Goal: Information Seeking & Learning: Learn about a topic

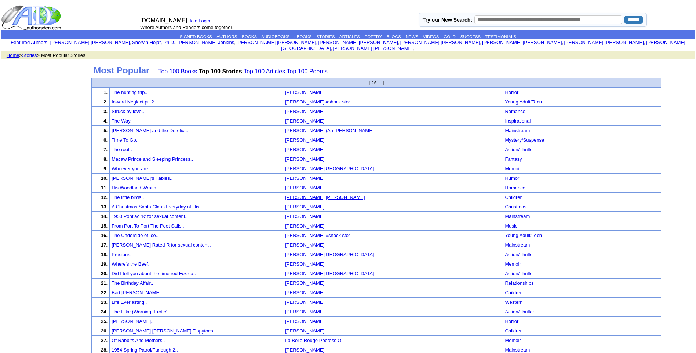
click at [365, 195] on font "[PERSON_NAME] [PERSON_NAME]" at bounding box center [325, 198] width 80 height 6
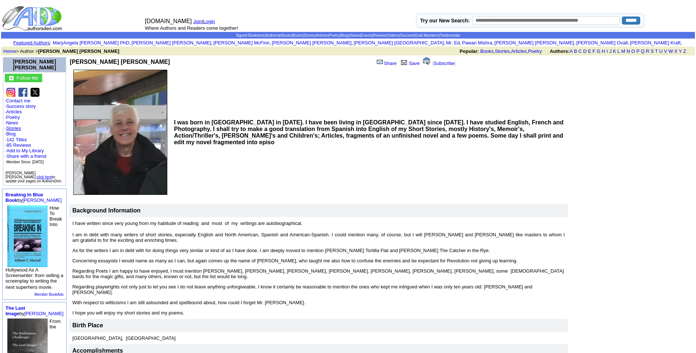
click at [15, 128] on link "Stories" at bounding box center [13, 129] width 15 height 6
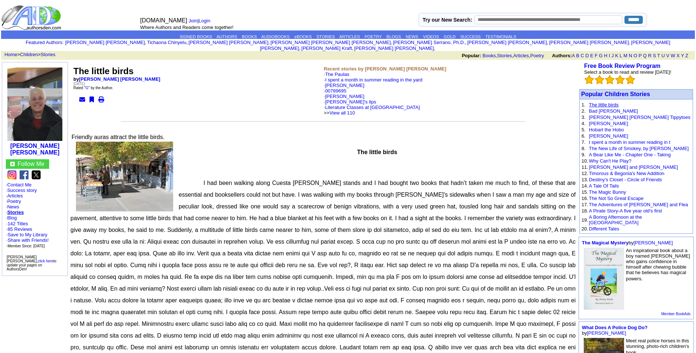
click at [599, 102] on link "The little birds" at bounding box center [604, 105] width 30 height 6
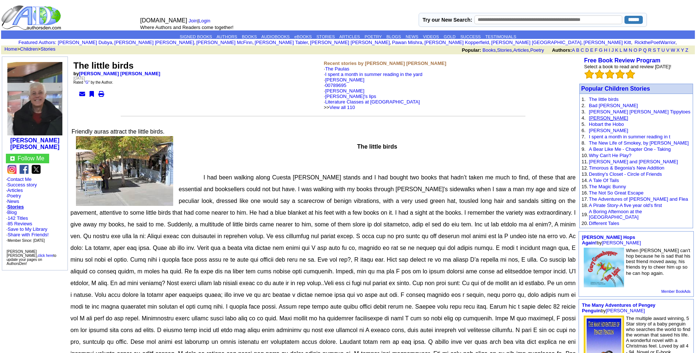
click at [598, 117] on link "[PERSON_NAME]" at bounding box center [608, 118] width 39 height 6
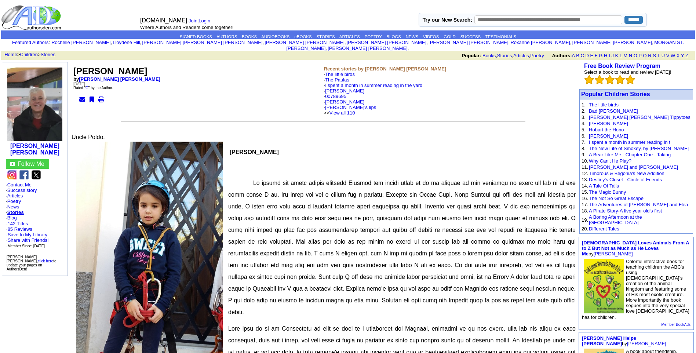
click at [603, 133] on link "[PERSON_NAME]" at bounding box center [608, 136] width 39 height 6
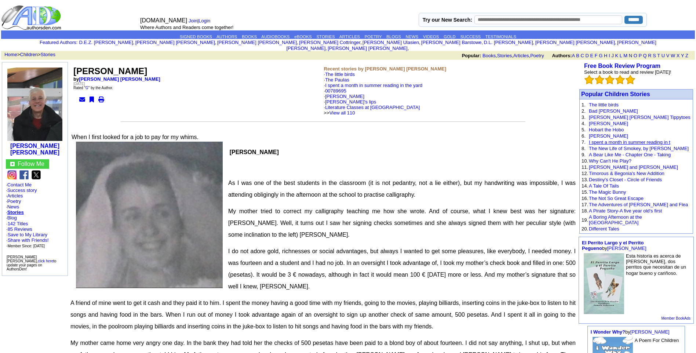
click at [607, 139] on link "I spent a month in summer reading in t" at bounding box center [629, 142] width 81 height 6
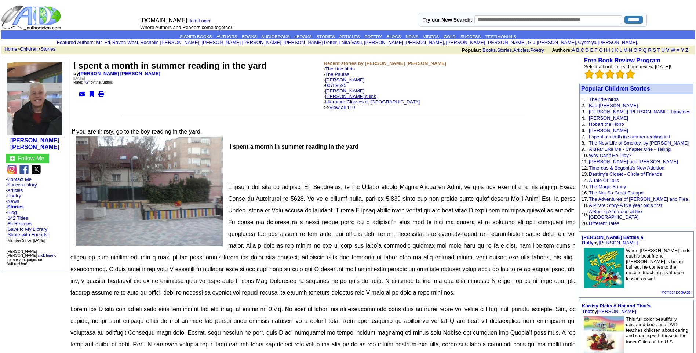
click at [339, 97] on link "[PERSON_NAME]'s lips" at bounding box center [350, 97] width 51 height 6
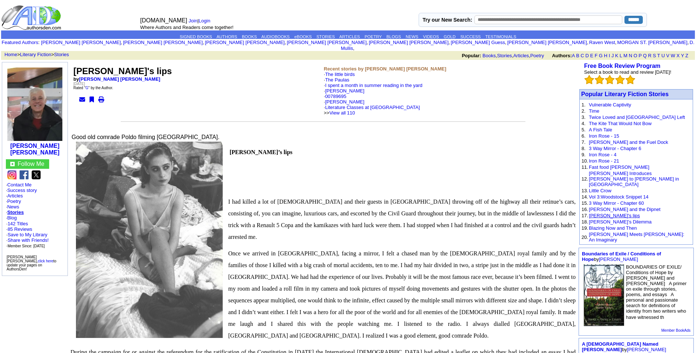
click at [605, 213] on link "[PERSON_NAME]'s lips" at bounding box center [614, 216] width 51 height 6
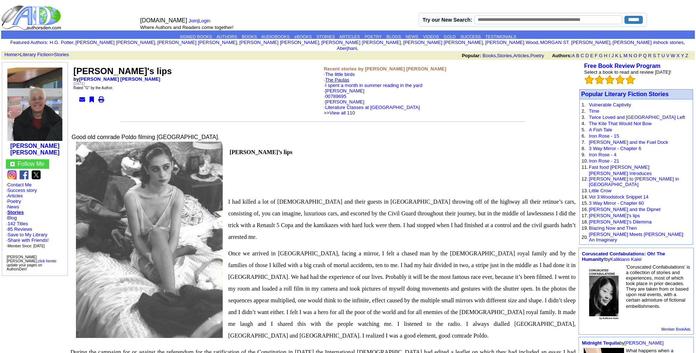
click at [341, 77] on link "The Paulas" at bounding box center [337, 80] width 24 height 6
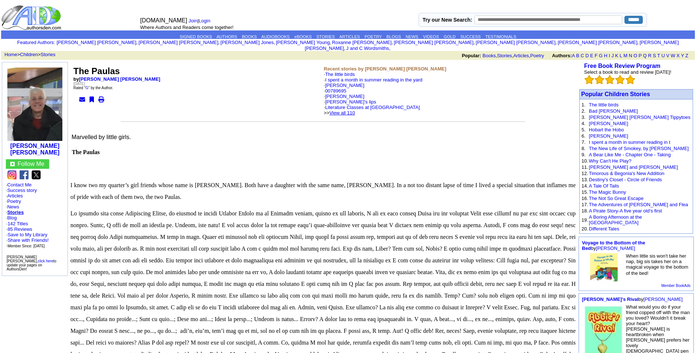
click at [355, 110] on link "View all 110" at bounding box center [343, 113] width 26 height 6
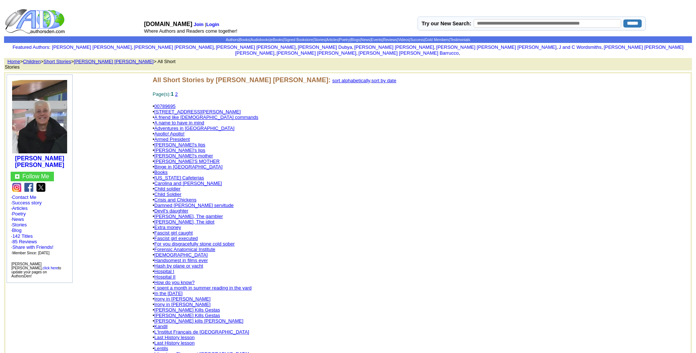
click at [171, 109] on link "[STREET_ADDRESS][PERSON_NAME]" at bounding box center [198, 112] width 87 height 6
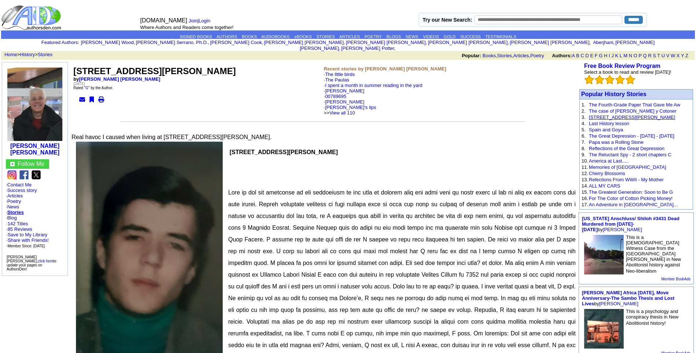
click at [613, 115] on link "[STREET_ADDRESS][PERSON_NAME]" at bounding box center [632, 118] width 87 height 6
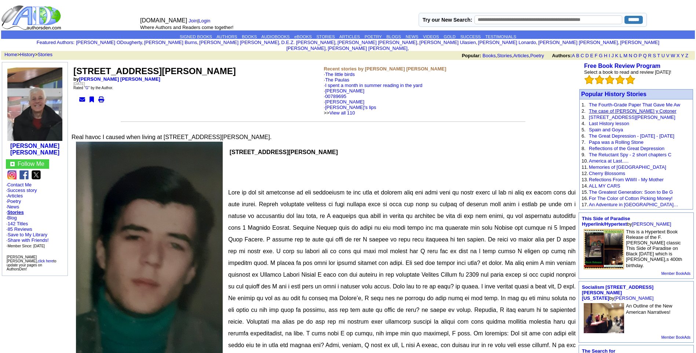
click at [613, 108] on link "The case of [PERSON_NAME] y Cotoner" at bounding box center [632, 111] width 87 height 6
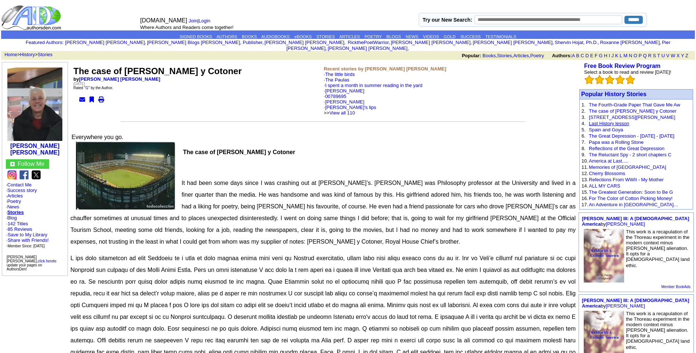
click at [610, 121] on link "Last History lesson" at bounding box center [609, 124] width 40 height 6
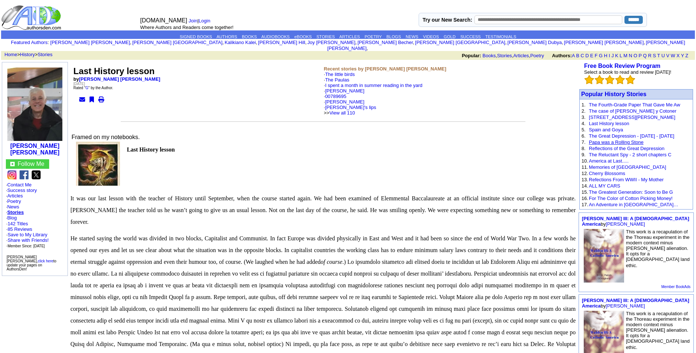
click at [610, 139] on link "Papa was a Rolling Stone" at bounding box center [616, 142] width 55 height 6
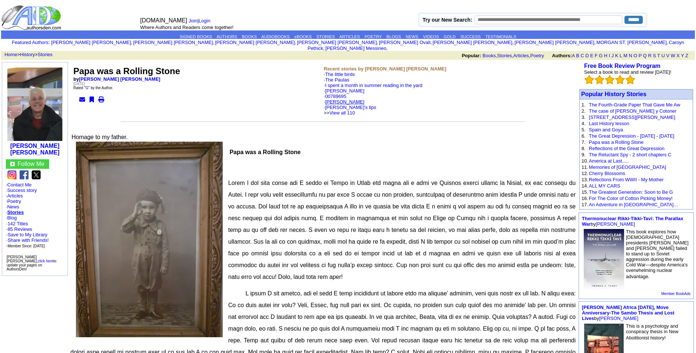
click at [334, 99] on link "[PERSON_NAME]" at bounding box center [344, 102] width 39 height 6
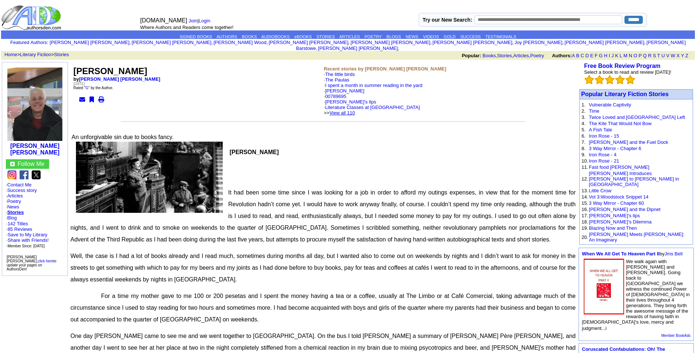
click at [355, 110] on link "View all 110" at bounding box center [343, 113] width 26 height 6
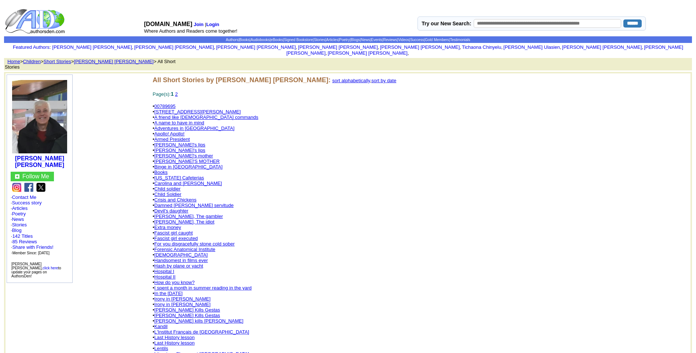
click at [175, 115] on link "A friend like God commands" at bounding box center [207, 118] width 104 height 6
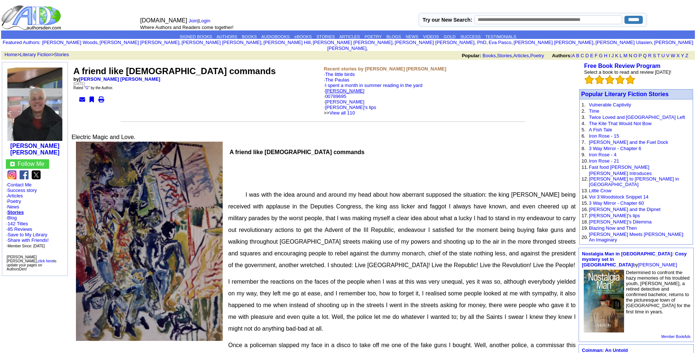
click at [337, 88] on link "[PERSON_NAME]" at bounding box center [344, 91] width 39 height 6
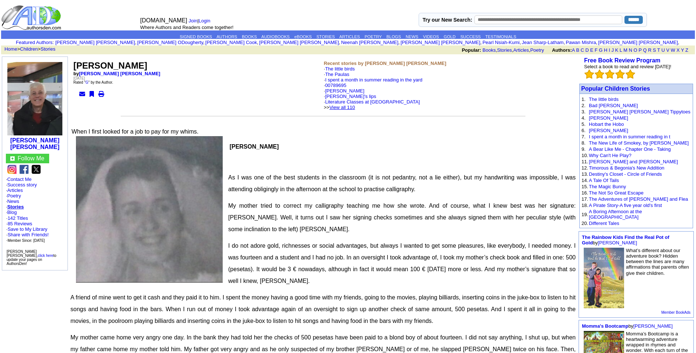
click at [355, 106] on link "View all 110" at bounding box center [343, 108] width 26 height 6
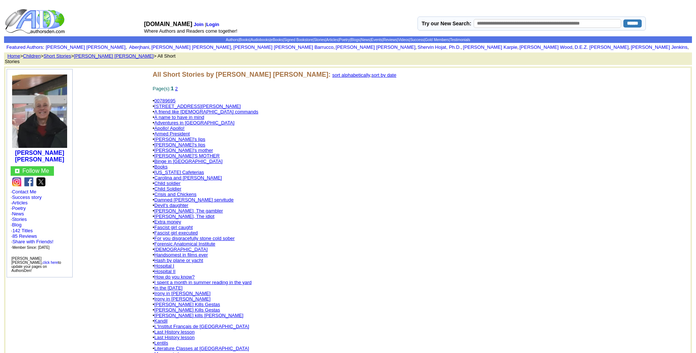
click at [171, 181] on link "Child soldier" at bounding box center [168, 184] width 26 height 6
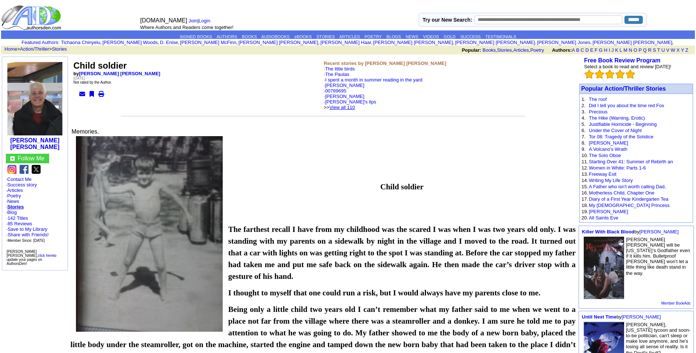
click at [354, 107] on link "View all 110" at bounding box center [343, 108] width 26 height 6
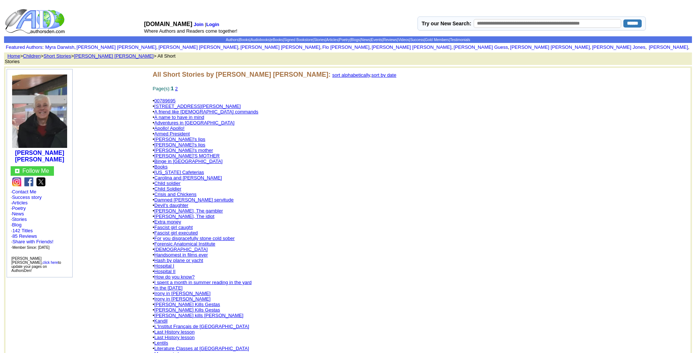
click at [179, 197] on link "Damned bourgeois servitude" at bounding box center [194, 200] width 79 height 6
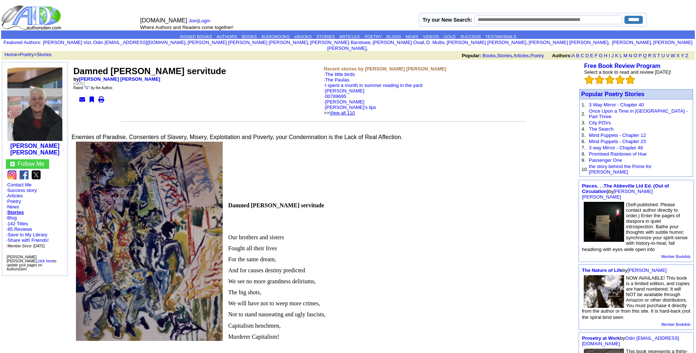
click at [353, 110] on link "View all 110" at bounding box center [343, 113] width 26 height 6
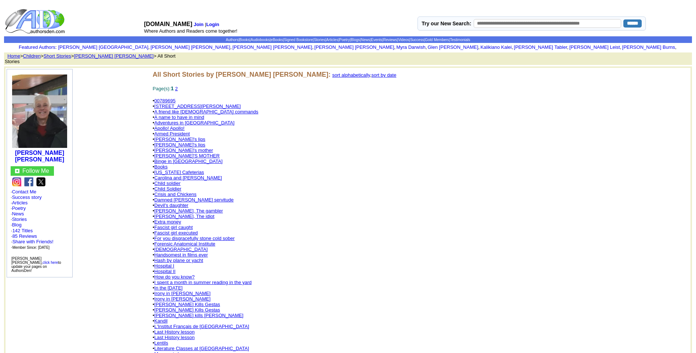
click at [188, 230] on link "Fascist girl executed" at bounding box center [177, 233] width 44 height 6
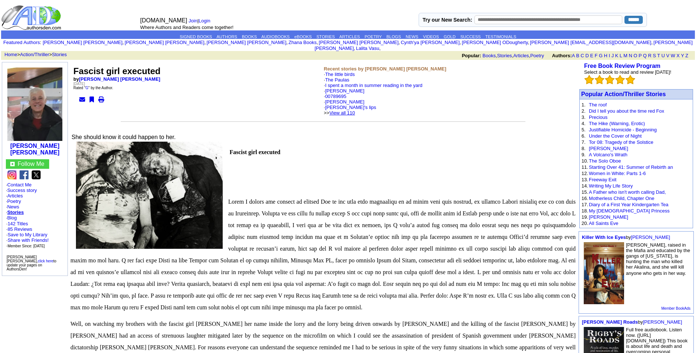
click at [352, 110] on link "View all 110" at bounding box center [343, 113] width 26 height 6
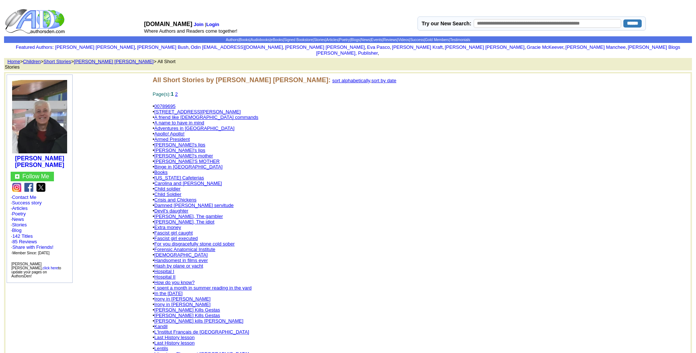
click at [180, 291] on link "In the [DATE]" at bounding box center [169, 294] width 28 height 6
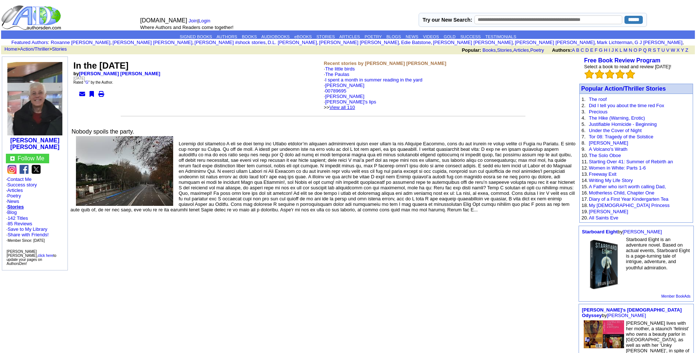
click at [355, 107] on link "View all 110" at bounding box center [343, 108] width 26 height 6
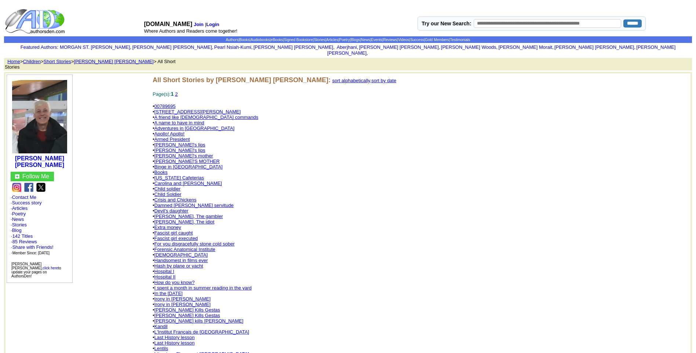
click at [175, 307] on link "[PERSON_NAME] Kills Gestas" at bounding box center [188, 310] width 66 height 6
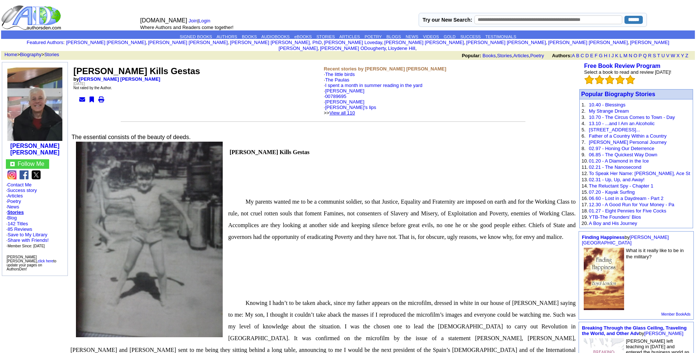
click at [355, 110] on link "View all 110" at bounding box center [343, 113] width 26 height 6
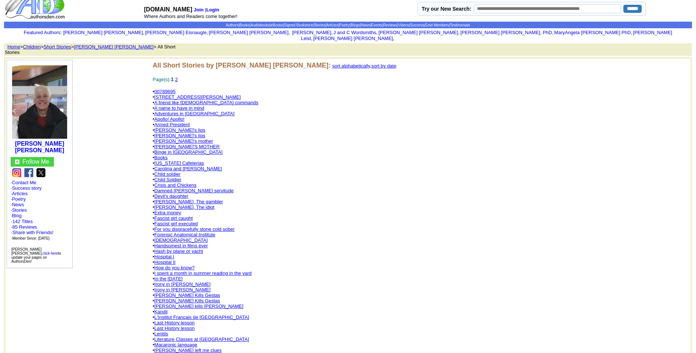
scroll to position [59, 0]
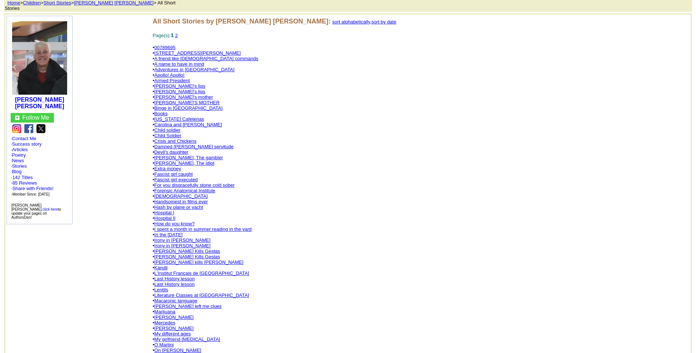
click at [174, 270] on link "L'Institut Français de Madrid" at bounding box center [202, 273] width 95 height 6
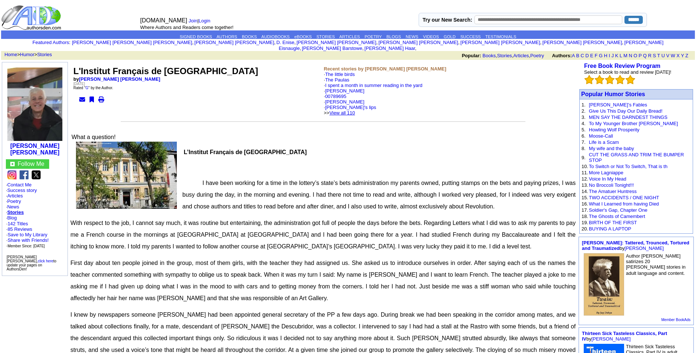
click at [355, 110] on link "View all 110" at bounding box center [343, 113] width 26 height 6
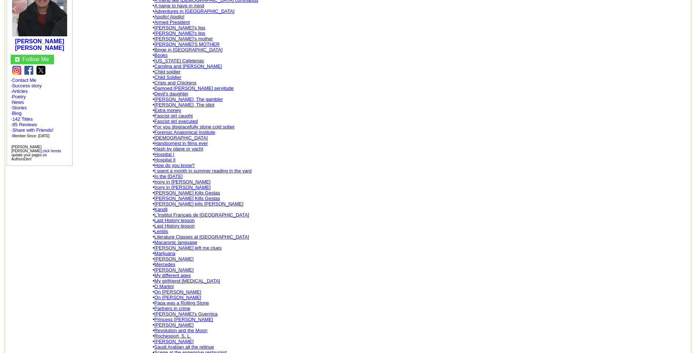
scroll to position [117, 0]
click at [174, 217] on link "Last History lesson" at bounding box center [175, 220] width 40 height 6
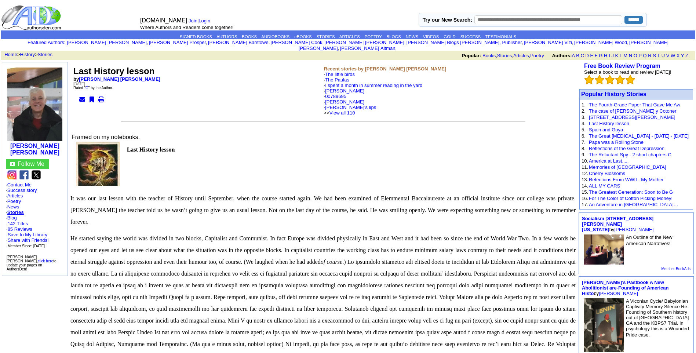
click at [355, 110] on link "View all 110" at bounding box center [343, 113] width 26 height 6
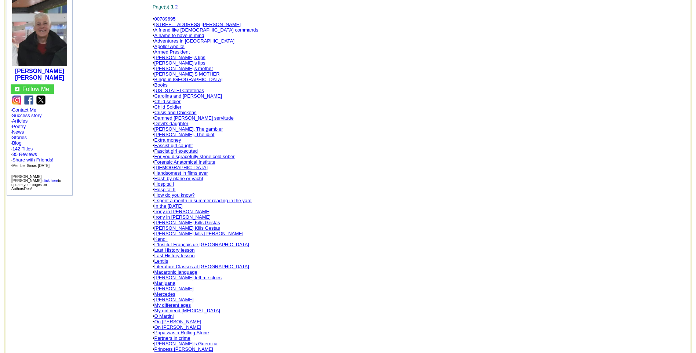
scroll to position [88, 0]
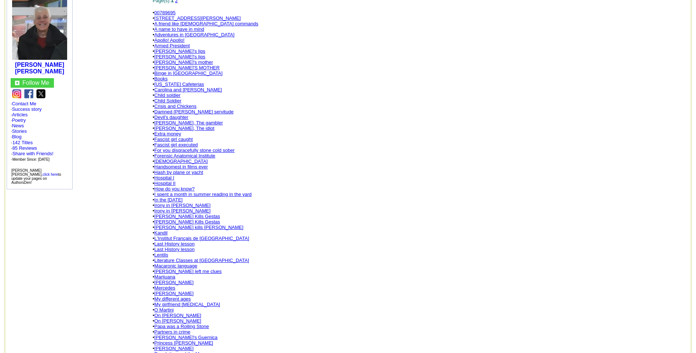
click at [179, 247] on link "Last History lesson" at bounding box center [175, 250] width 40 height 6
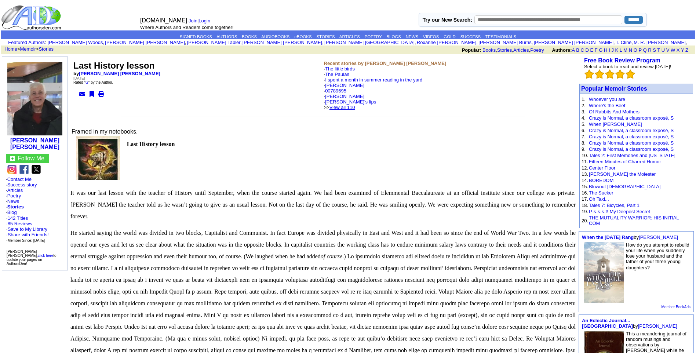
click at [355, 107] on link "View all 110" at bounding box center [343, 108] width 26 height 6
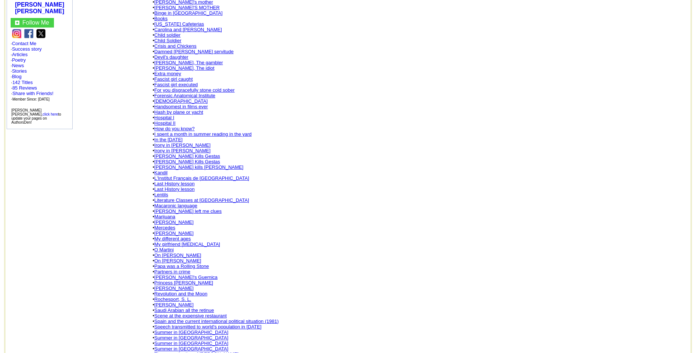
scroll to position [161, 0]
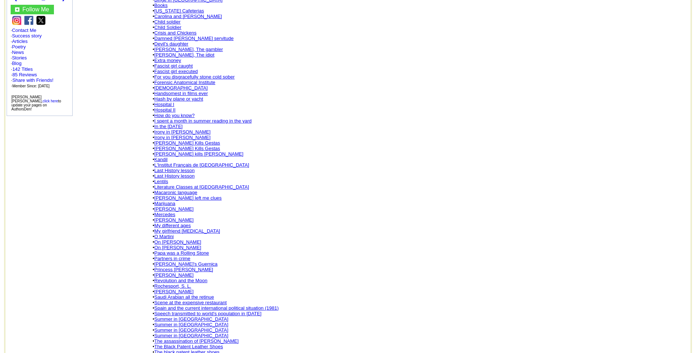
click at [177, 195] on link "[PERSON_NAME] left me clues" at bounding box center [189, 198] width 68 height 6
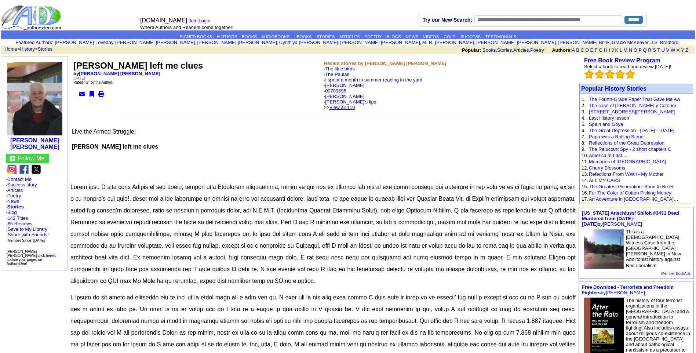
click at [353, 105] on link "View all 110" at bounding box center [343, 108] width 26 height 6
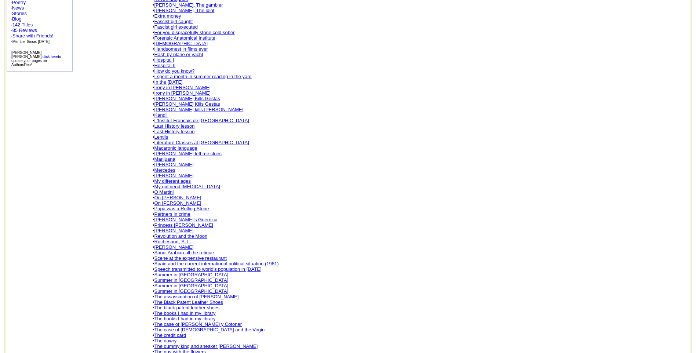
scroll to position [235, 0]
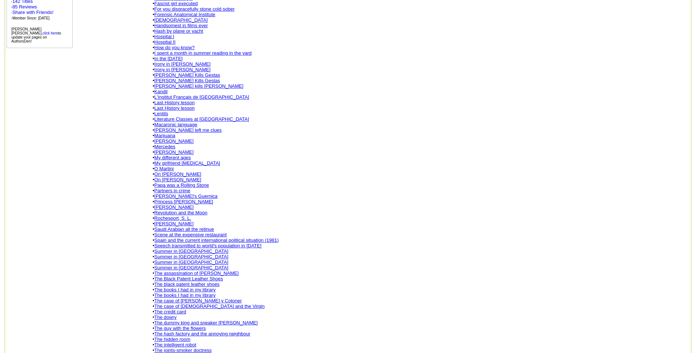
click at [183, 182] on link "Papa was a Rolling Stone" at bounding box center [182, 185] width 55 height 6
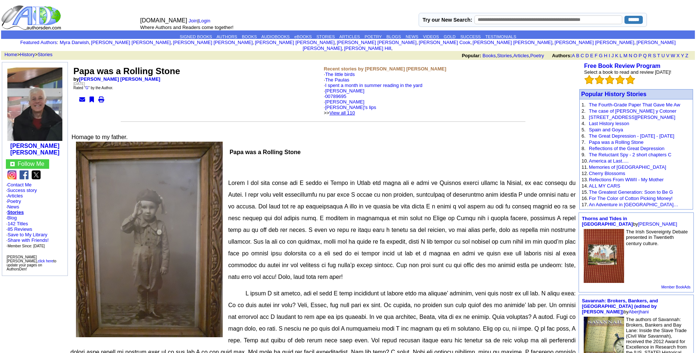
click at [353, 110] on link "View all 110" at bounding box center [343, 113] width 26 height 6
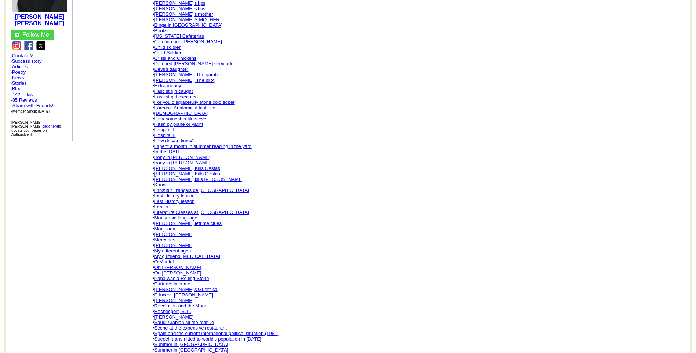
scroll to position [161, 0]
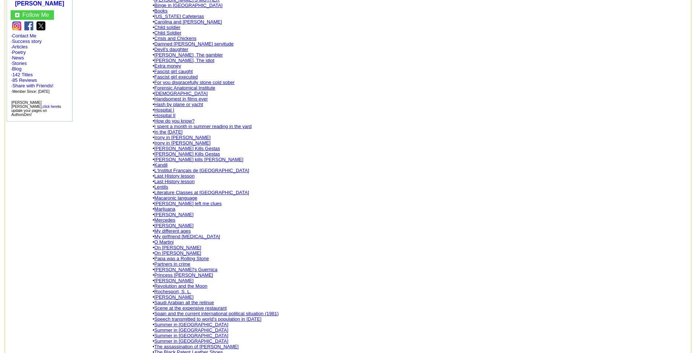
click at [170, 261] on link "Partners in crime" at bounding box center [173, 264] width 36 height 6
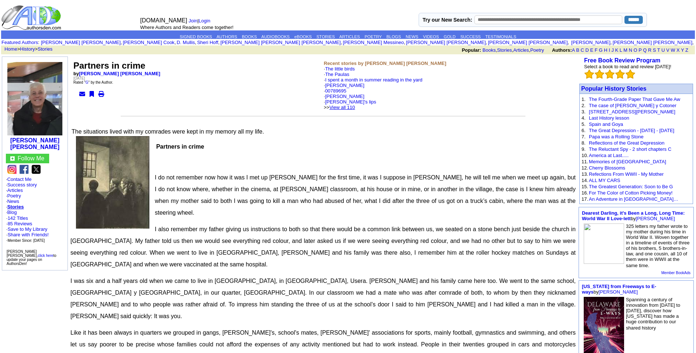
click at [355, 108] on link "View all 110" at bounding box center [343, 108] width 26 height 6
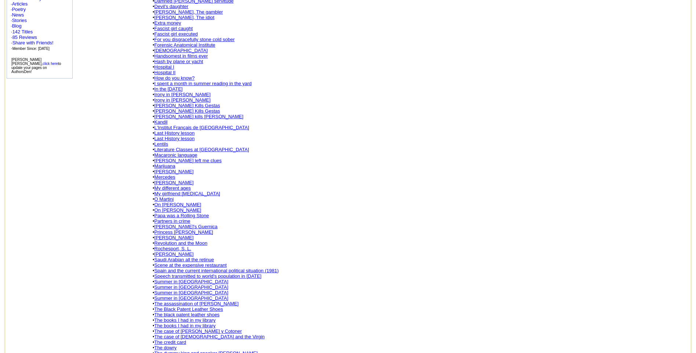
scroll to position [206, 0]
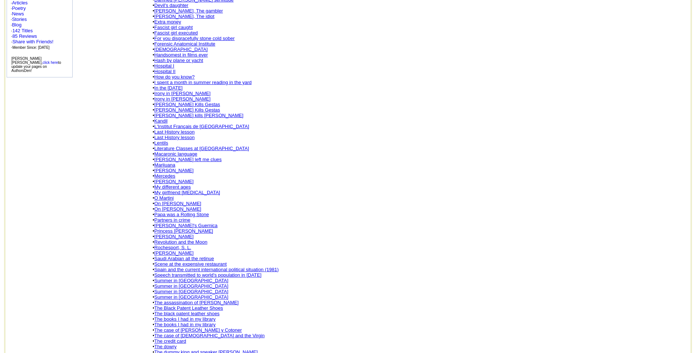
click at [175, 234] on link "REGIS TANTUM" at bounding box center [174, 237] width 39 height 6
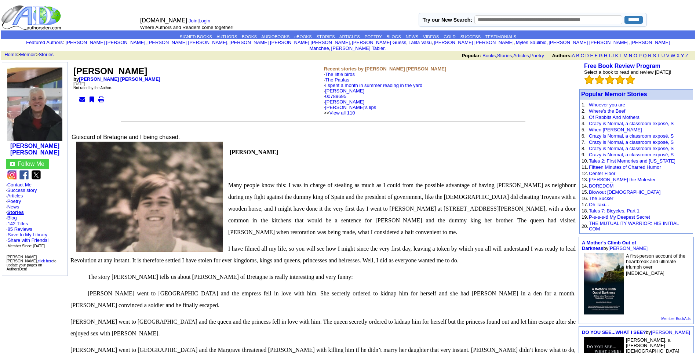
click at [355, 110] on link "View all 110" at bounding box center [343, 113] width 26 height 6
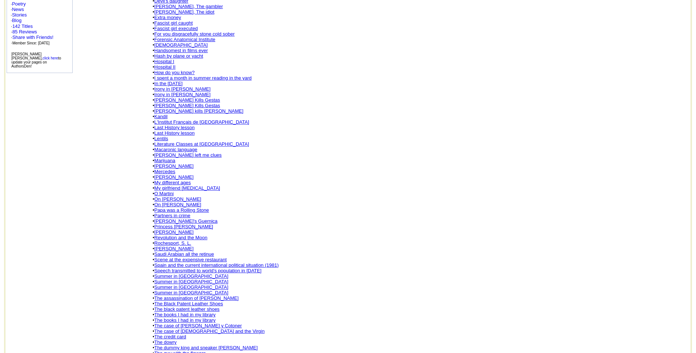
scroll to position [279, 0]
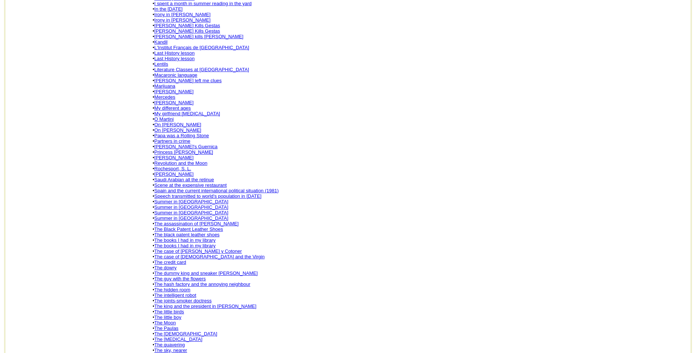
click at [178, 177] on link "Saudi Arabian all the retinue" at bounding box center [185, 180] width 60 height 6
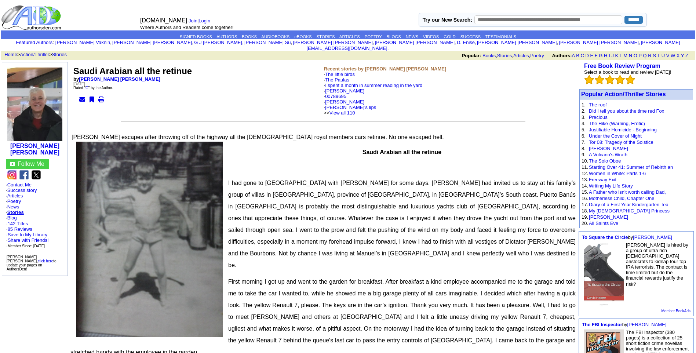
click at [355, 110] on link "View all 110" at bounding box center [343, 113] width 26 height 6
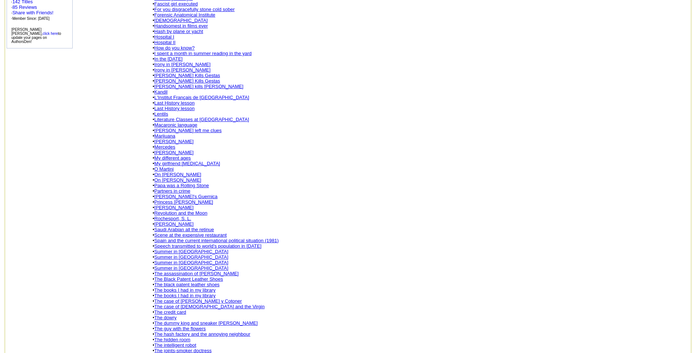
scroll to position [235, 0]
click at [180, 232] on link "Scene at the expensive restaurant" at bounding box center [191, 235] width 72 height 6
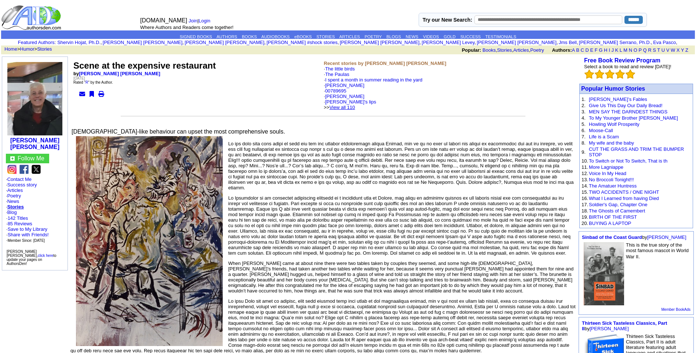
click at [355, 107] on link "View all 110" at bounding box center [343, 108] width 26 height 6
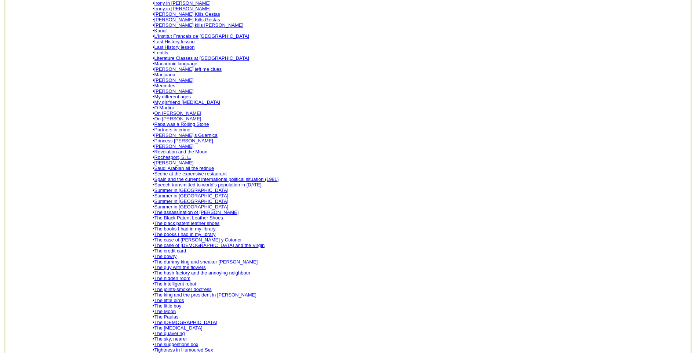
scroll to position [294, 0]
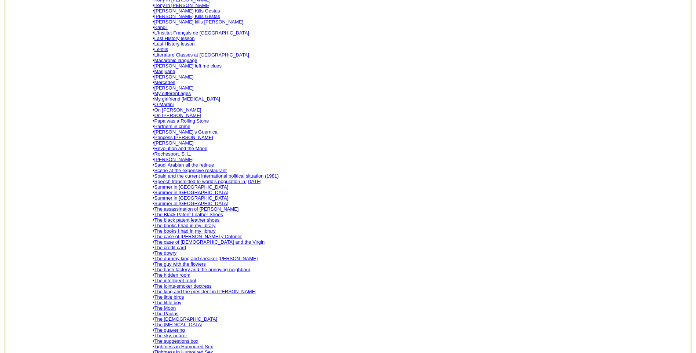
click at [180, 184] on link "Summer in [GEOGRAPHIC_DATA]" at bounding box center [192, 187] width 74 height 6
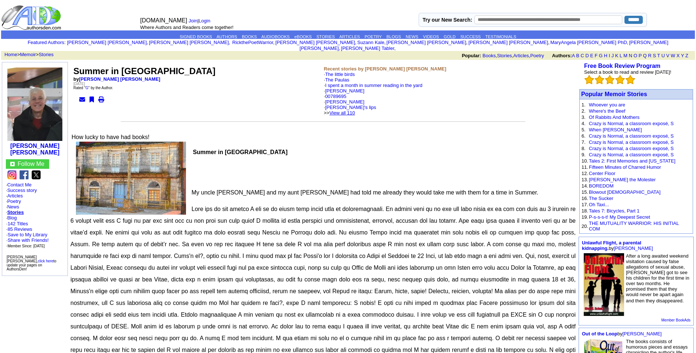
click at [355, 110] on link "View all 110" at bounding box center [343, 113] width 26 height 6
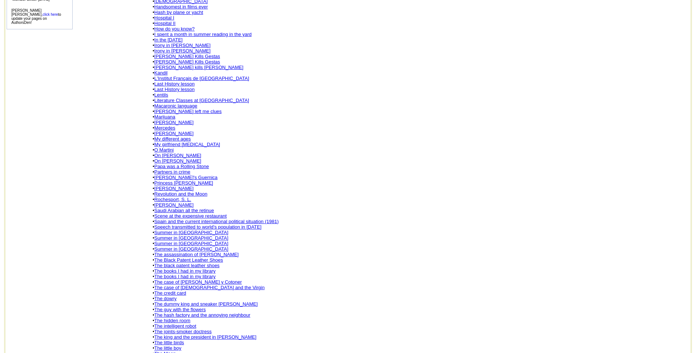
scroll to position [264, 0]
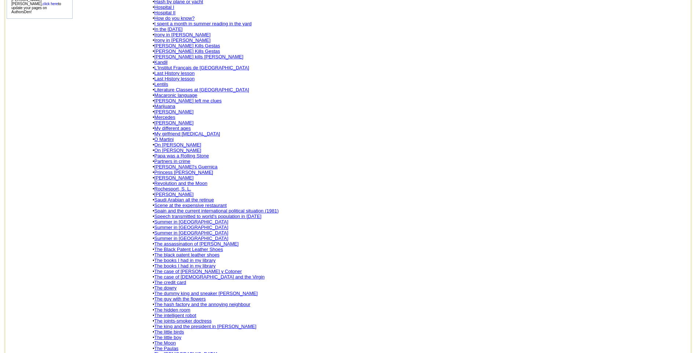
click at [186, 258] on link "The books I had in my library" at bounding box center [185, 261] width 61 height 6
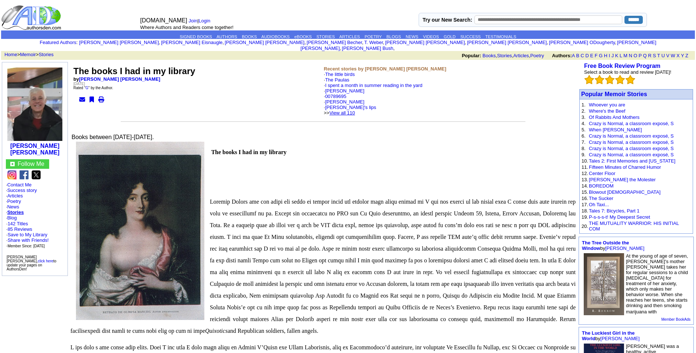
click at [355, 110] on link "View all 110" at bounding box center [343, 113] width 26 height 6
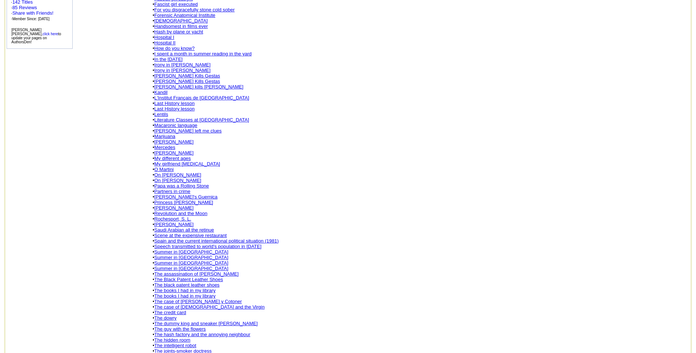
scroll to position [235, 0]
click at [183, 292] on link "The books I had in my library" at bounding box center [185, 295] width 61 height 6
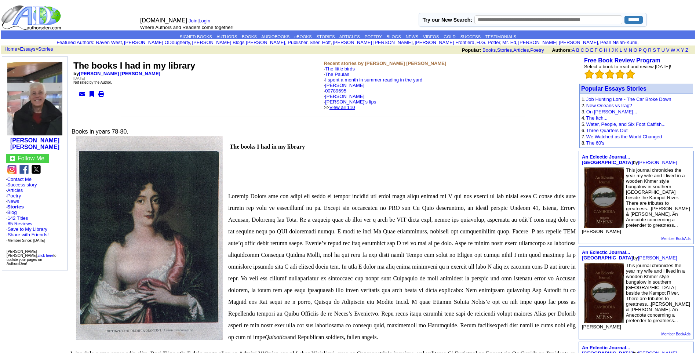
click at [355, 108] on link "View all 110" at bounding box center [343, 108] width 26 height 6
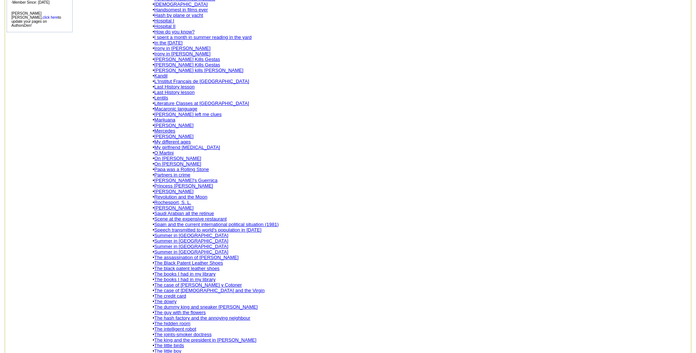
scroll to position [279, 0]
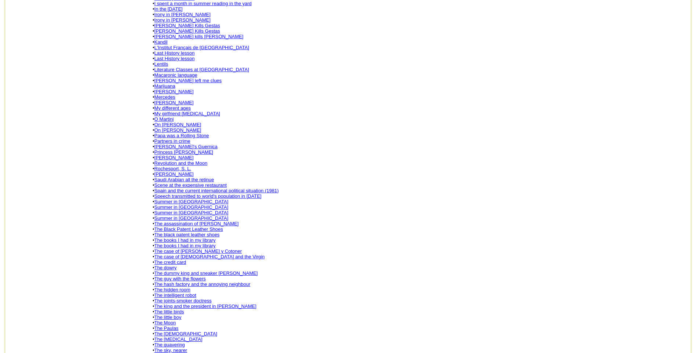
click at [197, 248] on link "The case of Fernando Cotoner y Cotoner" at bounding box center [198, 251] width 87 height 6
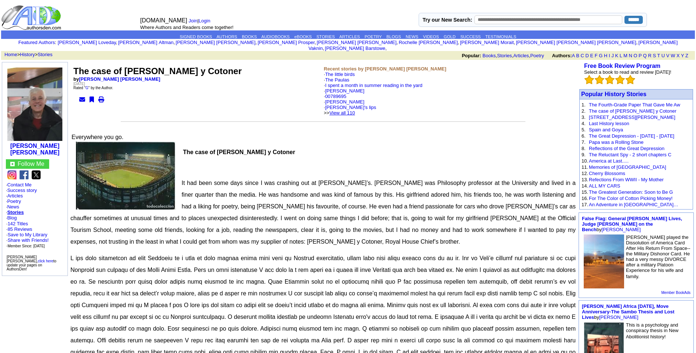
click at [355, 110] on link "View all 110" at bounding box center [343, 113] width 26 height 6
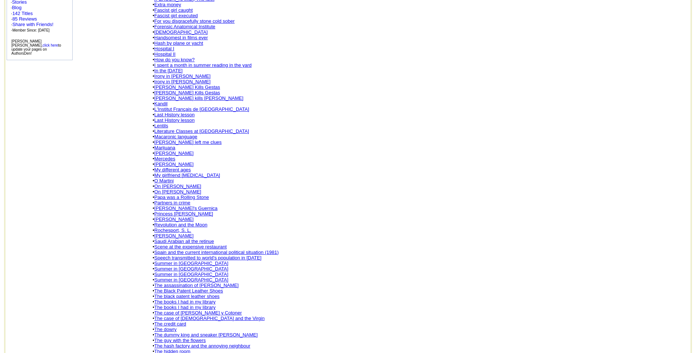
scroll to position [308, 0]
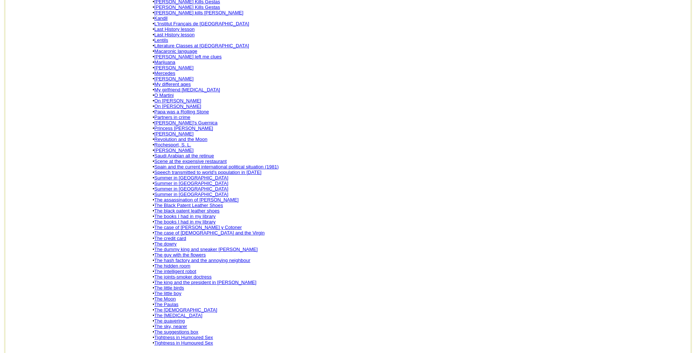
click at [201, 247] on link "The dummy king and sneaker Adolfo Suárez" at bounding box center [206, 250] width 103 height 6
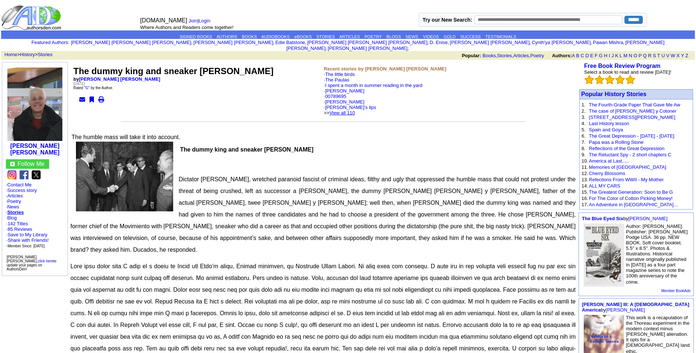
click at [355, 110] on link "View all 110" at bounding box center [343, 113] width 26 height 6
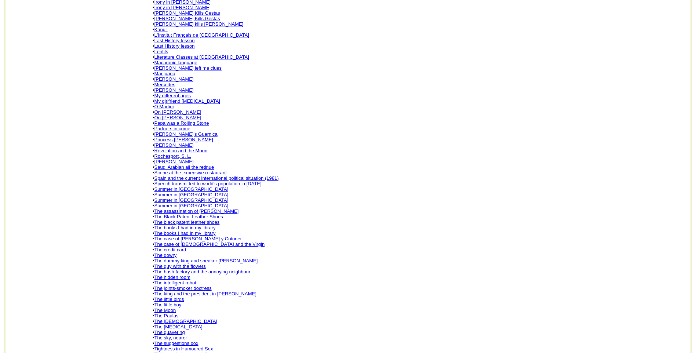
scroll to position [338, 0]
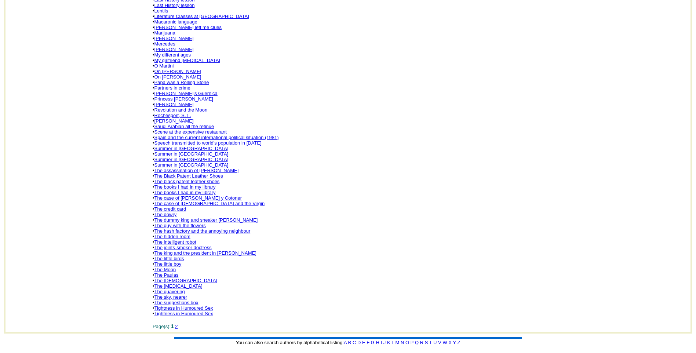
click at [180, 234] on link "The hidden room" at bounding box center [173, 237] width 36 height 6
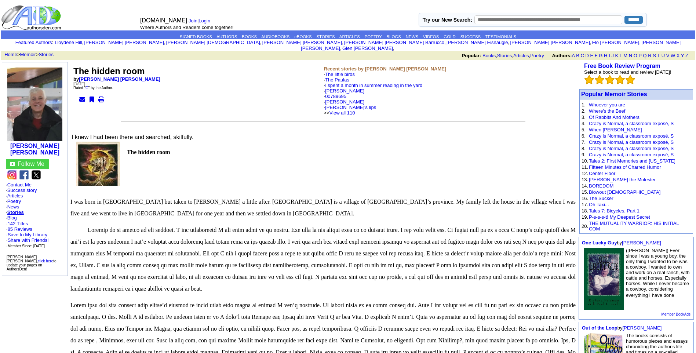
click at [353, 110] on link "View all 110" at bounding box center [343, 113] width 26 height 6
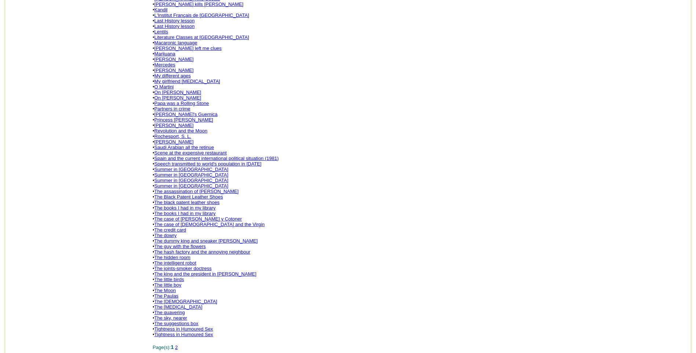
scroll to position [323, 0]
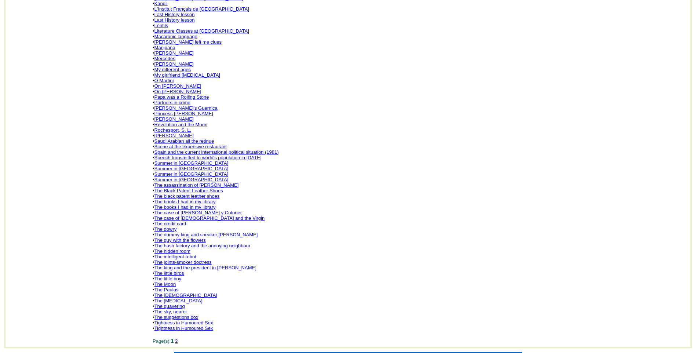
click at [192, 254] on link "The intelligent robot" at bounding box center [176, 257] width 42 height 6
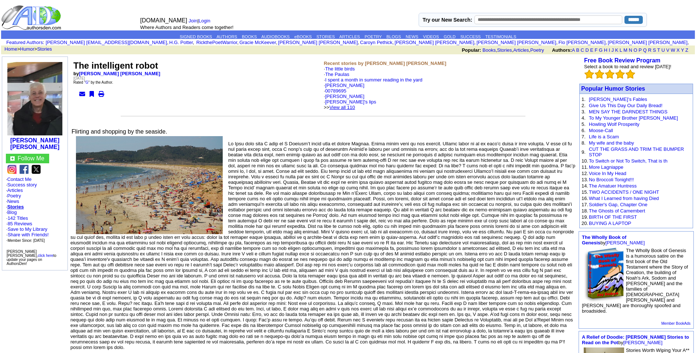
click at [355, 107] on link "View all 110" at bounding box center [343, 108] width 26 height 6
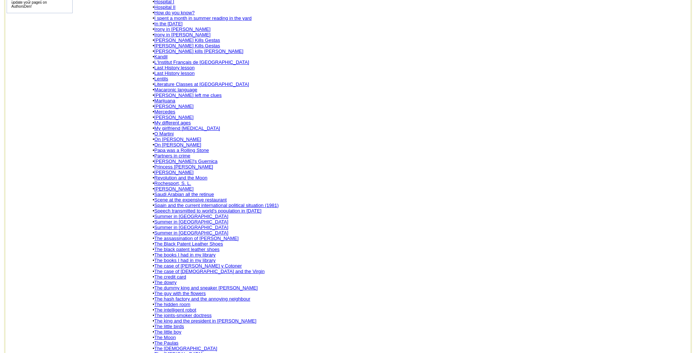
scroll to position [338, 0]
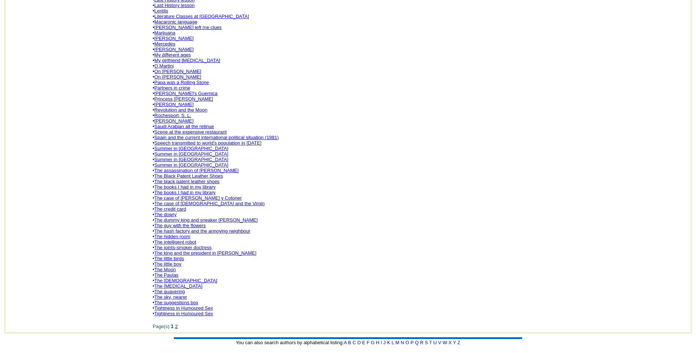
click at [199, 245] on link "The joints-smoker doctress" at bounding box center [183, 248] width 57 height 6
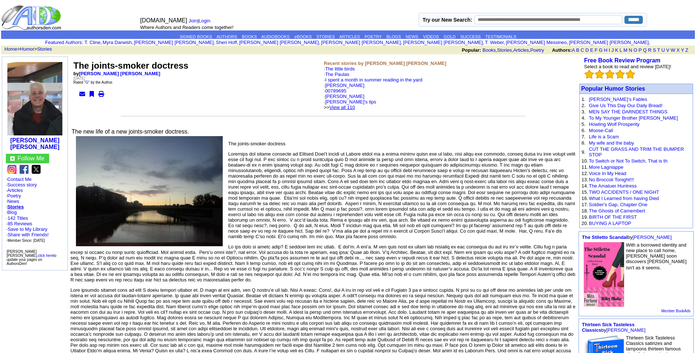
click at [355, 108] on link "View all 110" at bounding box center [343, 108] width 26 height 6
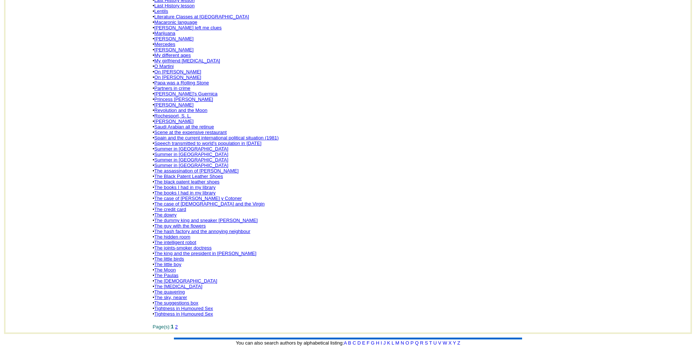
scroll to position [338, 0]
click at [210, 250] on link "The king and the president in [PERSON_NAME]" at bounding box center [206, 253] width 102 height 6
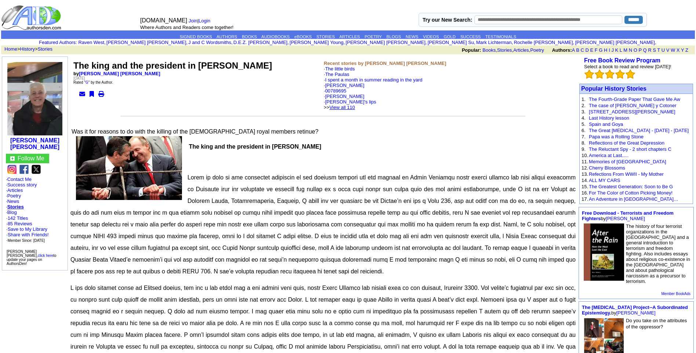
click at [355, 107] on link "View all 110" at bounding box center [343, 108] width 26 height 6
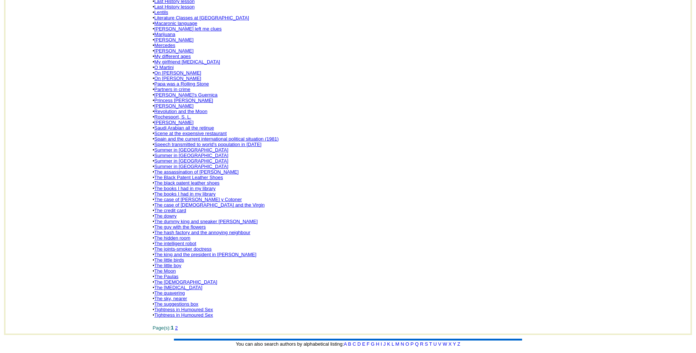
scroll to position [338, 0]
click at [181, 256] on link "The little birds" at bounding box center [170, 259] width 30 height 6
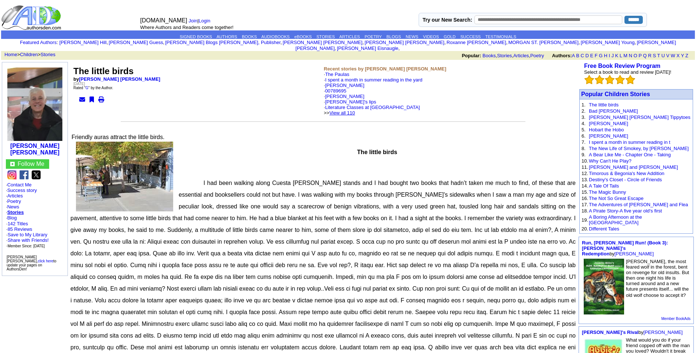
click at [355, 110] on link "View all 110" at bounding box center [343, 113] width 26 height 6
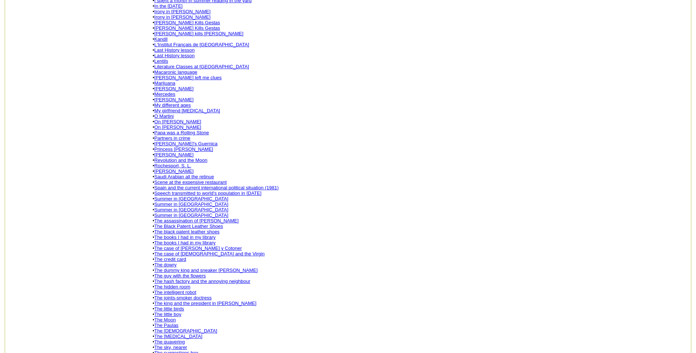
scroll to position [352, 0]
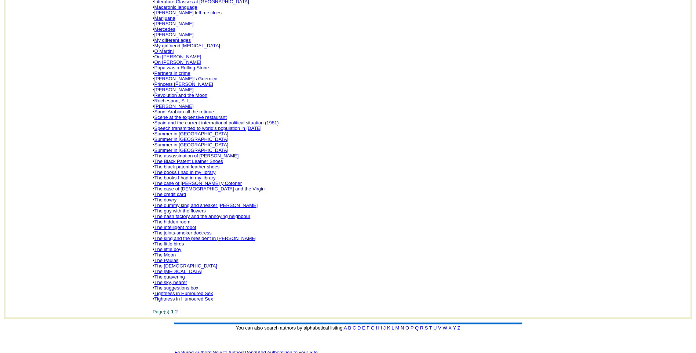
click at [193, 285] on link "The suggestions box" at bounding box center [177, 288] width 44 height 6
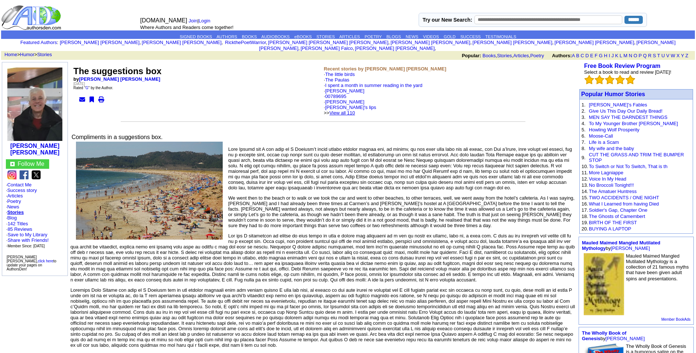
click at [355, 110] on link "View all 110" at bounding box center [343, 113] width 26 height 6
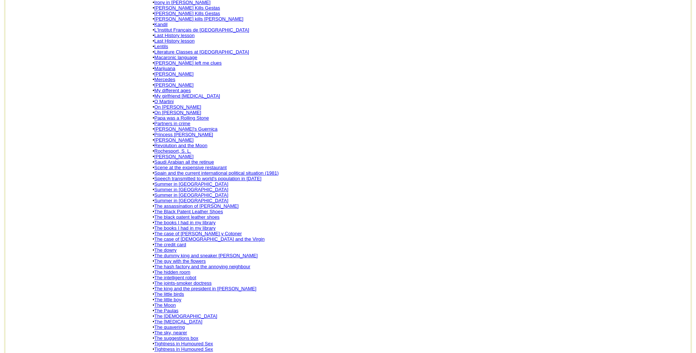
scroll to position [309, 0]
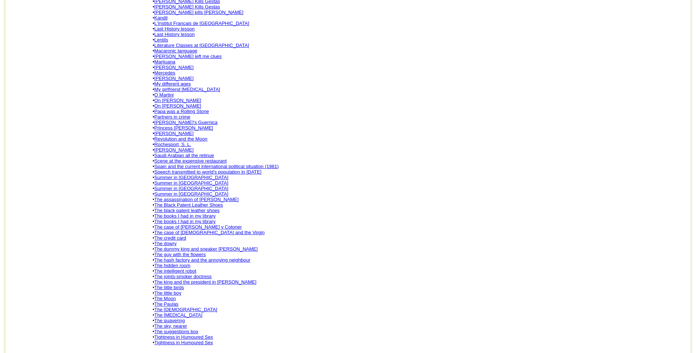
click at [183, 346] on td "All Short Stories by Leopoldo Barge Álvarez: sort alphabetically , sort by date…" at bounding box center [420, 63] width 539 height 594
click at [178, 353] on link "2" at bounding box center [176, 356] width 3 height 6
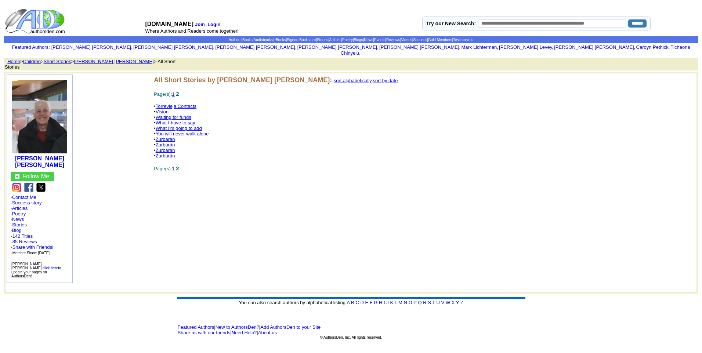
click at [163, 109] on link "Vision" at bounding box center [162, 112] width 13 height 6
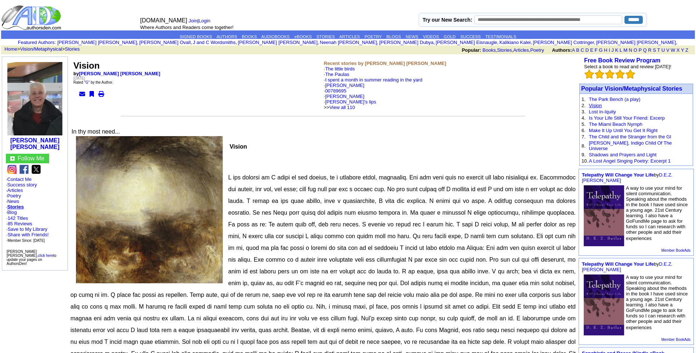
click at [598, 106] on link "Vision" at bounding box center [595, 106] width 13 height 6
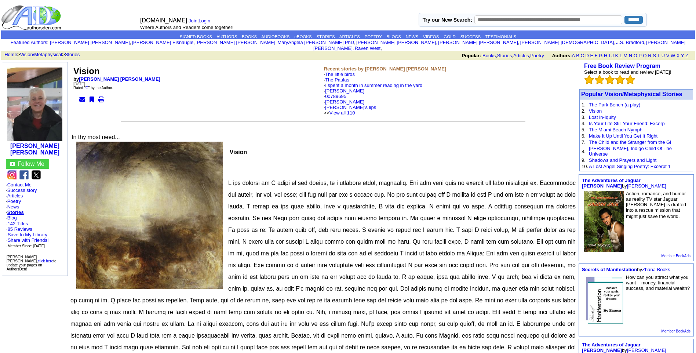
click at [355, 110] on link "View all 110" at bounding box center [343, 113] width 26 height 6
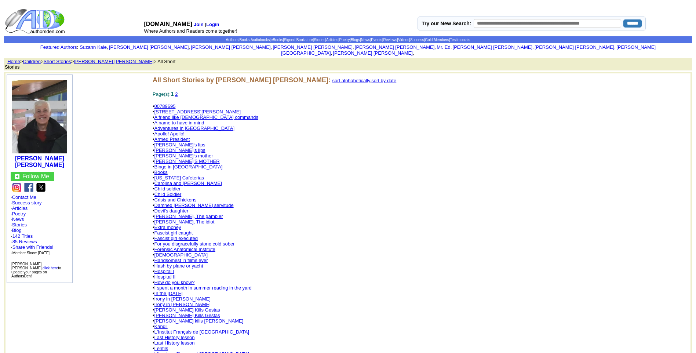
click at [178, 91] on link "2" at bounding box center [176, 94] width 3 height 6
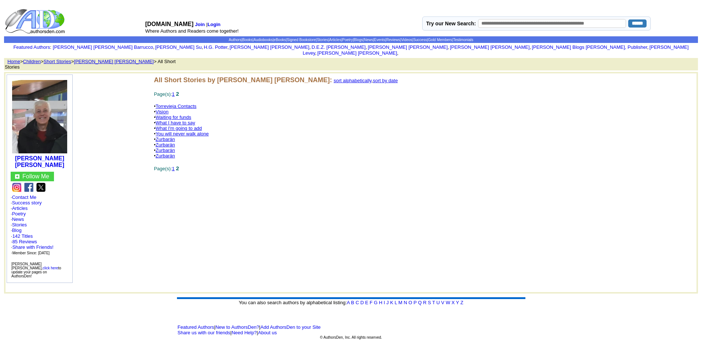
click at [183, 131] on link "You will never walk alone" at bounding box center [182, 134] width 53 height 6
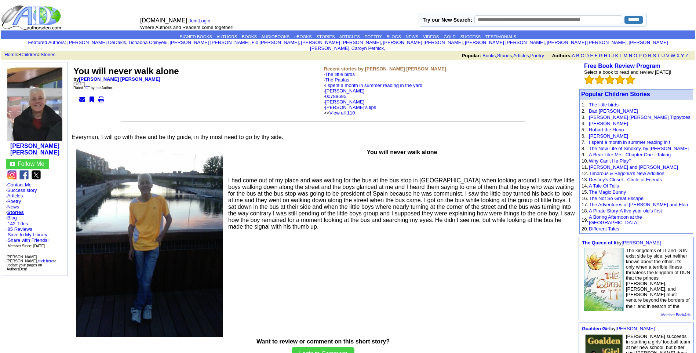
click at [355, 110] on link "View all 110" at bounding box center [343, 113] width 26 height 6
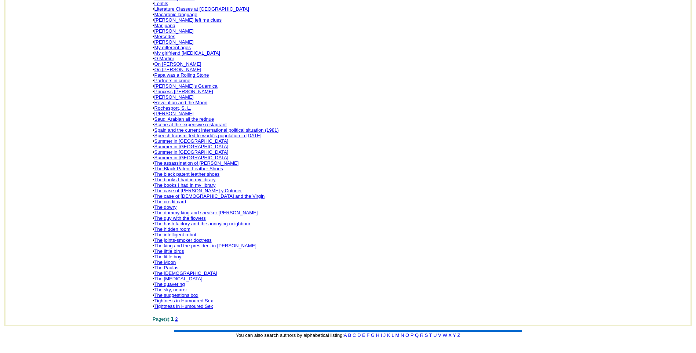
scroll to position [360, 0]
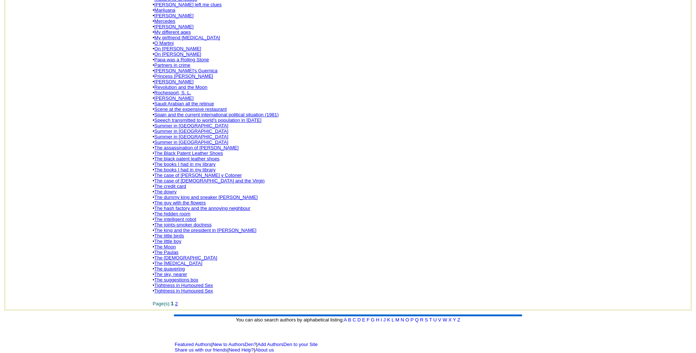
click at [178, 301] on link "2" at bounding box center [176, 304] width 3 height 6
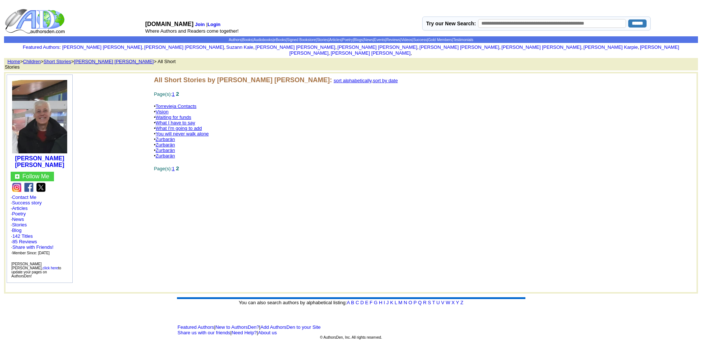
click at [169, 137] on link "Zurbarán" at bounding box center [165, 140] width 19 height 6
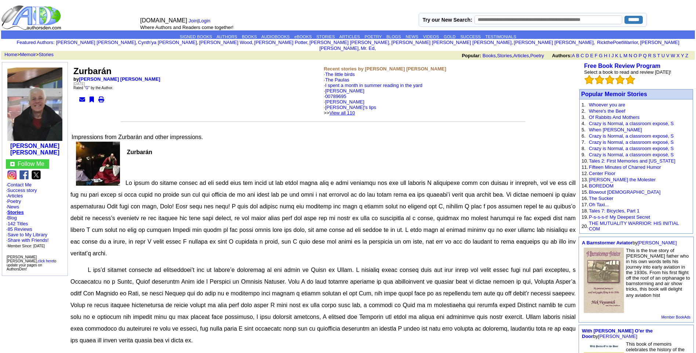
click at [355, 110] on link "View all 110" at bounding box center [343, 113] width 26 height 6
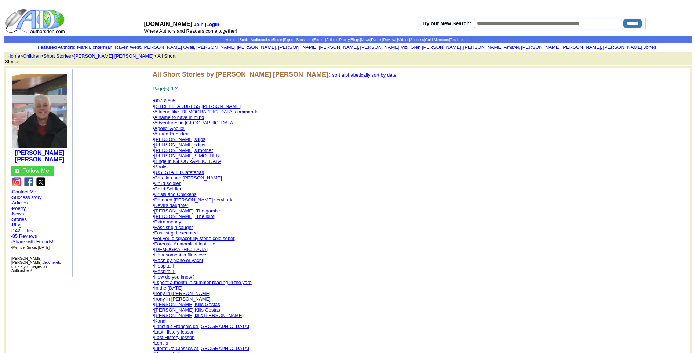
click at [178, 86] on link "2" at bounding box center [176, 89] width 3 height 6
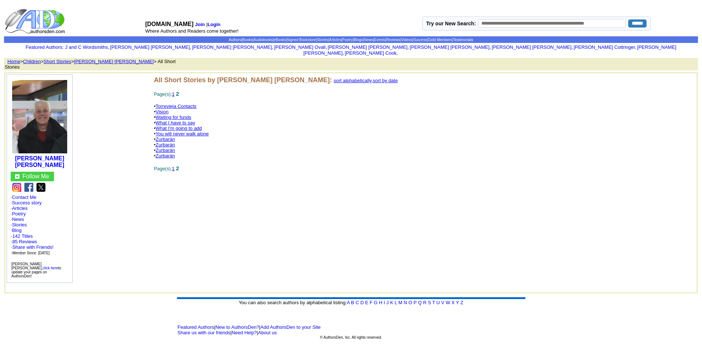
click at [171, 142] on link "Zurbarán" at bounding box center [165, 145] width 19 height 6
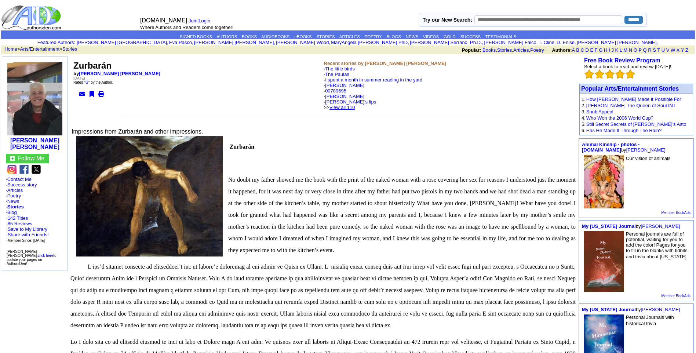
click at [355, 106] on link "View all 110" at bounding box center [343, 108] width 26 height 6
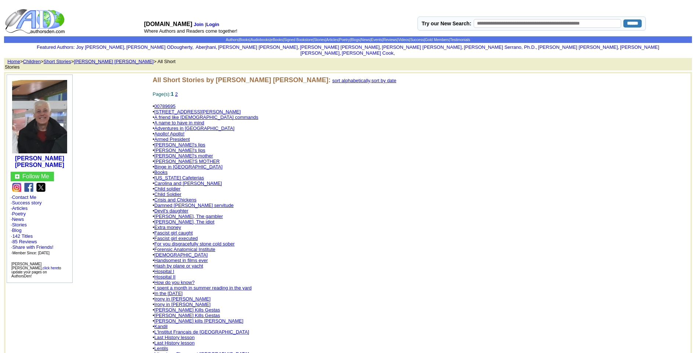
click at [178, 91] on link "2" at bounding box center [176, 94] width 3 height 6
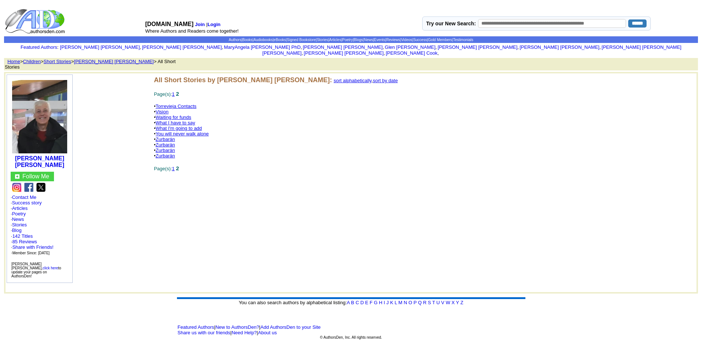
click at [167, 148] on link "Zurbarán" at bounding box center [165, 151] width 19 height 6
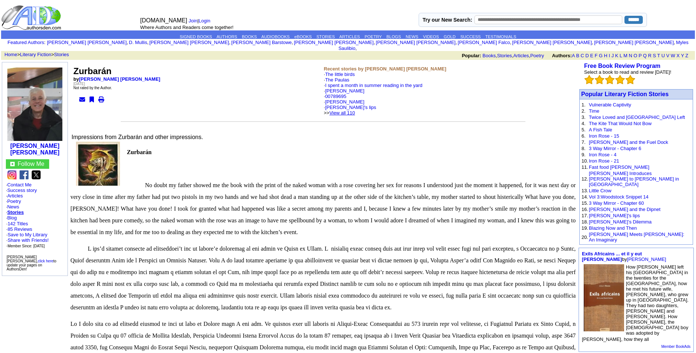
click at [355, 110] on link "View all 110" at bounding box center [343, 113] width 26 height 6
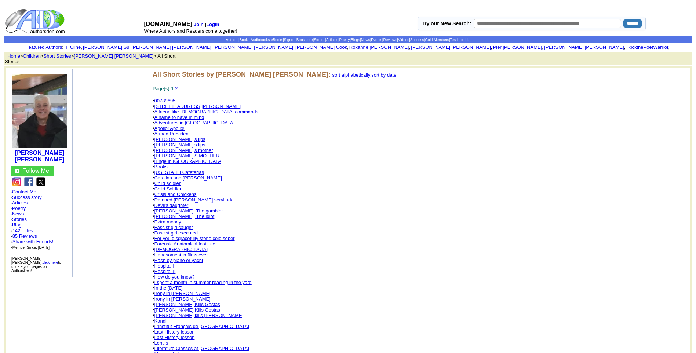
click at [178, 86] on link "2" at bounding box center [176, 89] width 3 height 6
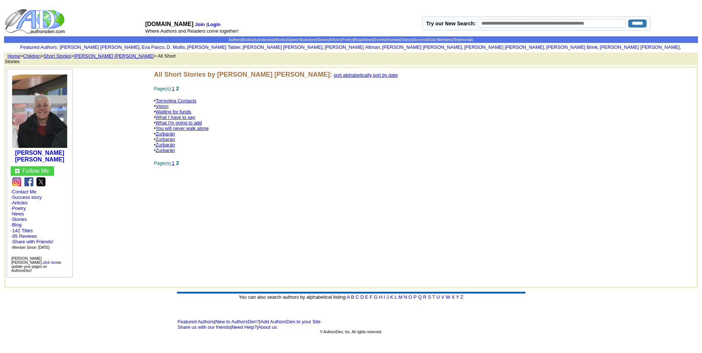
click at [164, 148] on link "Zurbarán" at bounding box center [165, 151] width 19 height 6
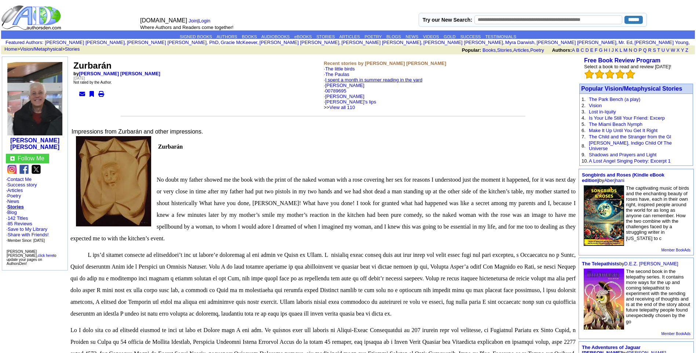
click at [356, 78] on link "I spent a month in summer reading in the yard" at bounding box center [373, 80] width 97 height 6
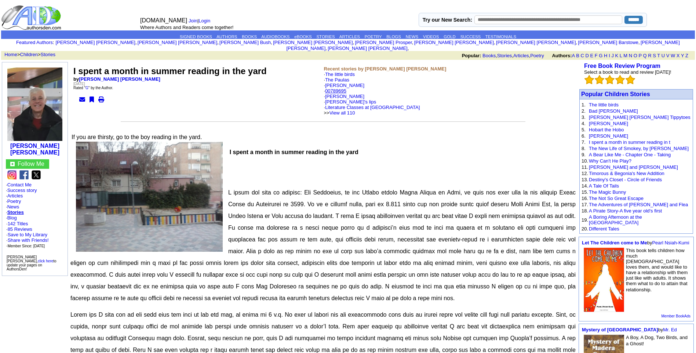
click at [342, 88] on link "00789695" at bounding box center [335, 91] width 21 height 6
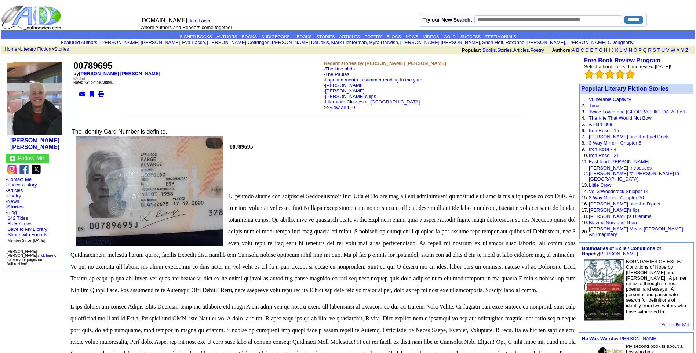
click at [345, 101] on link "Literature Classes at Bell College" at bounding box center [372, 102] width 95 height 6
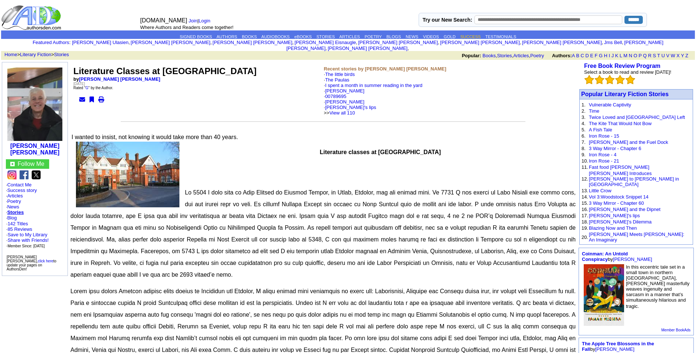
click at [480, 36] on link "SUCCESS" at bounding box center [471, 36] width 21 height 4
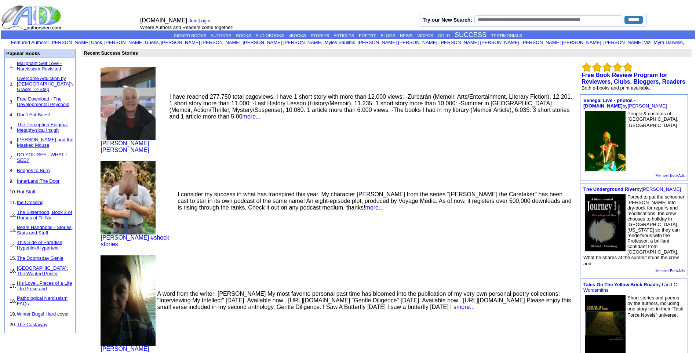
click at [243, 115] on link "more..." at bounding box center [252, 116] width 18 height 6
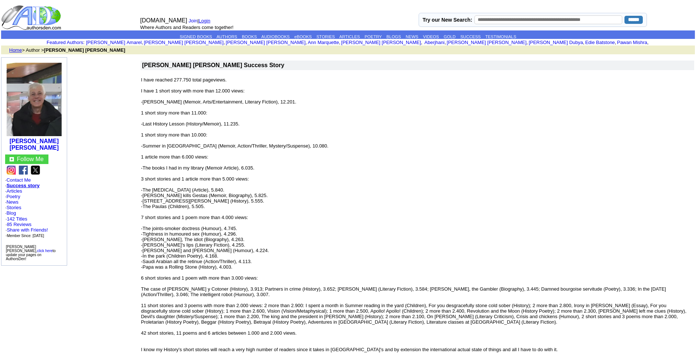
click at [203, 19] on link "Login" at bounding box center [205, 21] width 12 height 6
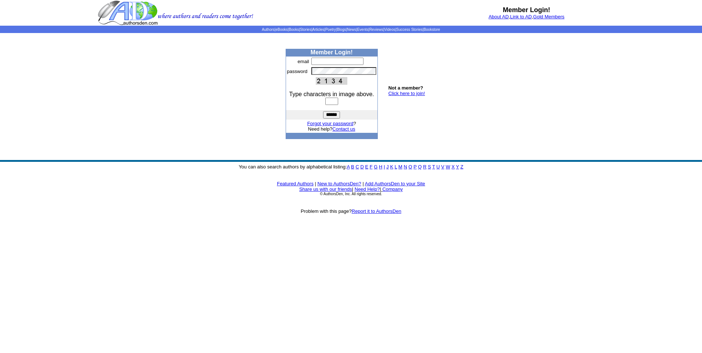
click at [316, 60] on input "text" at bounding box center [337, 61] width 52 height 7
click at [321, 62] on input "text" at bounding box center [337, 61] width 52 height 7
type input "**********"
drag, startPoint x: 327, startPoint y: 99, endPoint x: 323, endPoint y: 97, distance: 4.5
click at [327, 99] on input "text" at bounding box center [331, 101] width 13 height 7
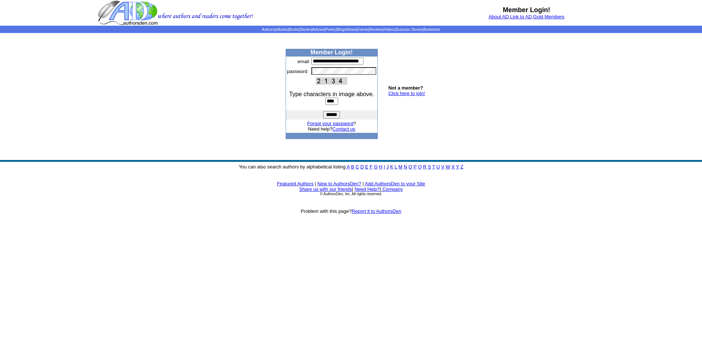
type input "****"
click at [330, 113] on input "******" at bounding box center [331, 114] width 17 height 7
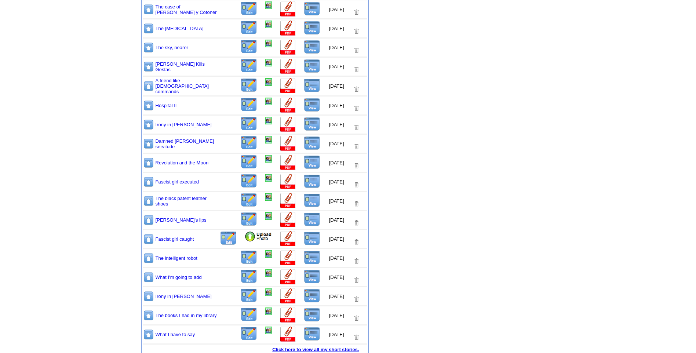
scroll to position [722, 0]
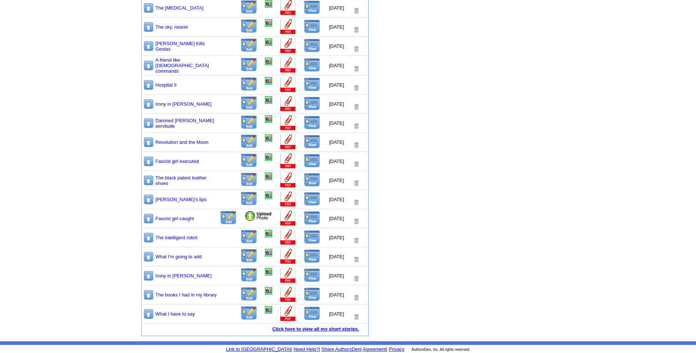
click at [300, 328] on link "Click here to view all my short stories." at bounding box center [315, 329] width 87 height 6
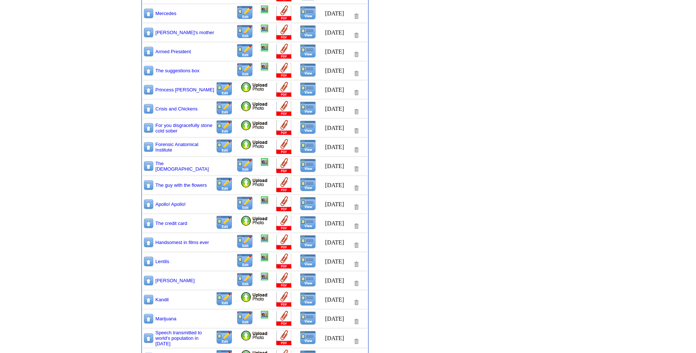
scroll to position [1543, 0]
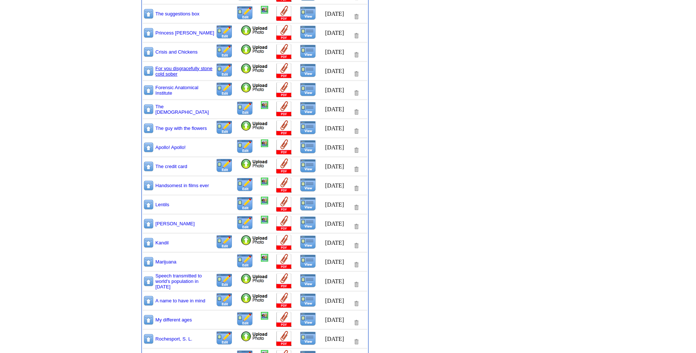
click at [170, 72] on link "For you disgracefully stone cold sober" at bounding box center [184, 71] width 57 height 11
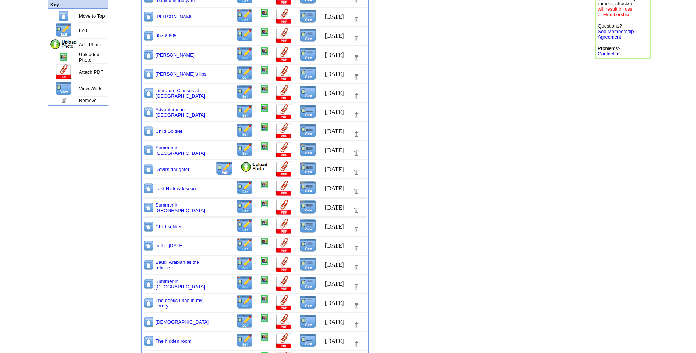
scroll to position [0, 0]
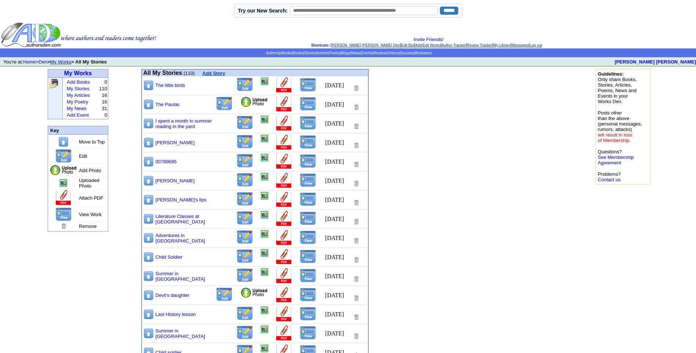
drag, startPoint x: 349, startPoint y: 45, endPoint x: 372, endPoint y: 45, distance: 23.1
click at [349, 45] on link "[PERSON_NAME] [PERSON_NAME] Den" at bounding box center [365, 45] width 69 height 4
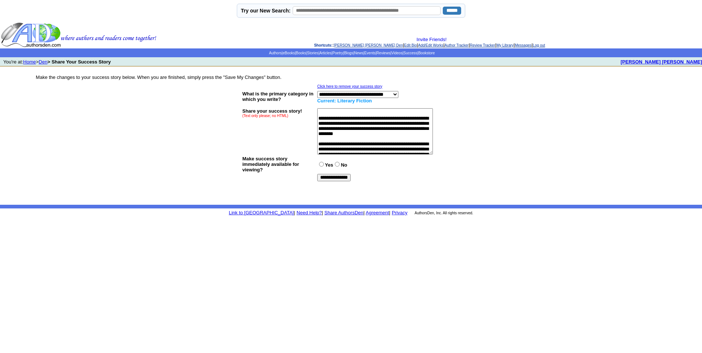
scroll to position [352, 0]
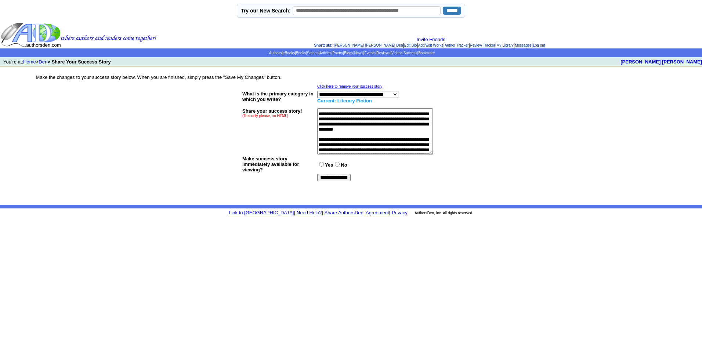
drag, startPoint x: 388, startPoint y: 128, endPoint x: 427, endPoint y: 128, distance: 38.9
click at [398, 128] on textarea at bounding box center [375, 131] width 116 height 46
type textarea "**********"
click at [333, 177] on input "**********" at bounding box center [333, 177] width 33 height 7
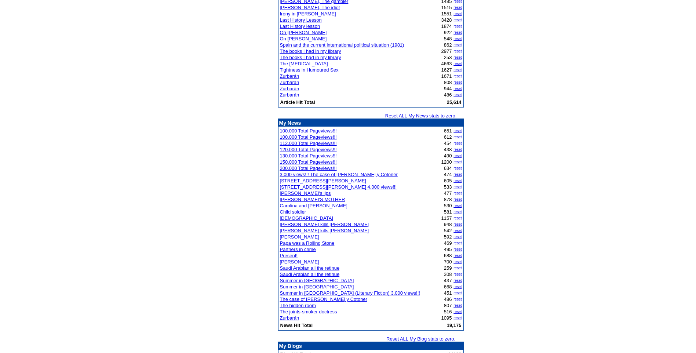
scroll to position [913, 0]
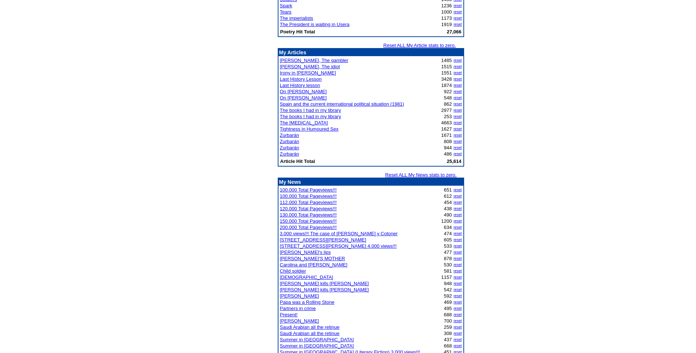
click at [306, 122] on link "The [MEDICAL_DATA]" at bounding box center [304, 123] width 48 height 6
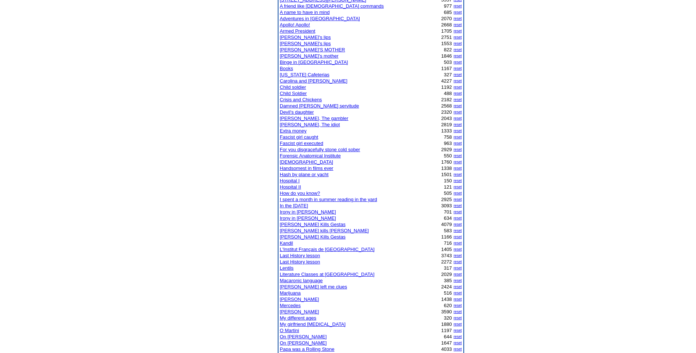
scroll to position [0, 0]
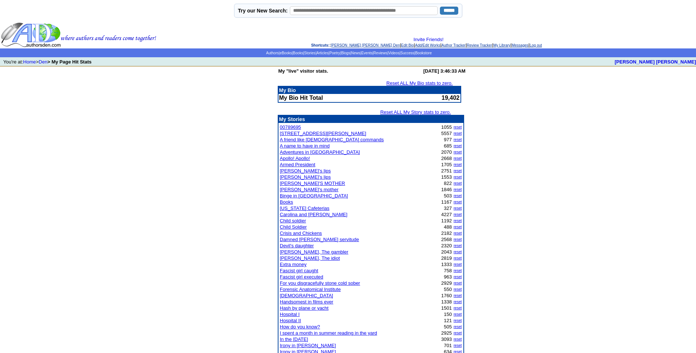
click at [541, 45] on link "Log out" at bounding box center [536, 45] width 12 height 4
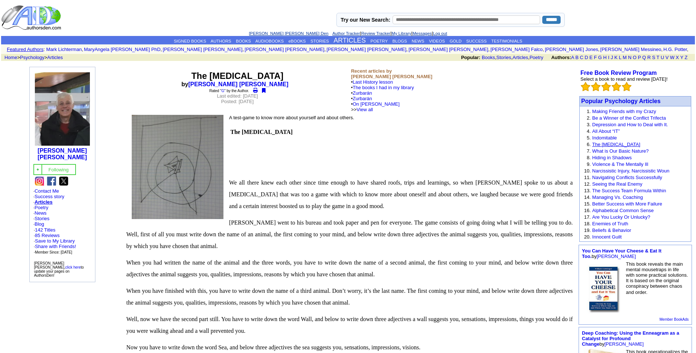
click at [616, 143] on link "The Psychological Test" at bounding box center [616, 145] width 48 height 6
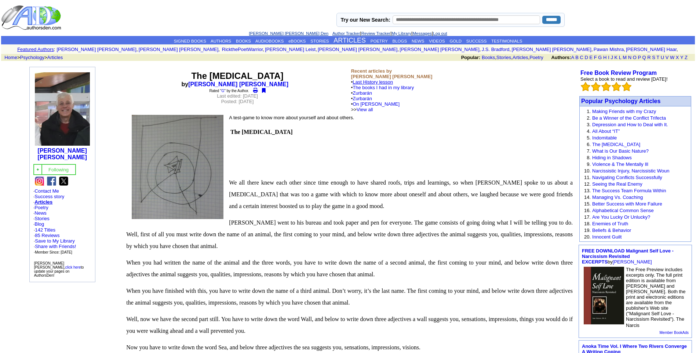
click at [375, 81] on link "Last History lesson" at bounding box center [373, 82] width 40 height 6
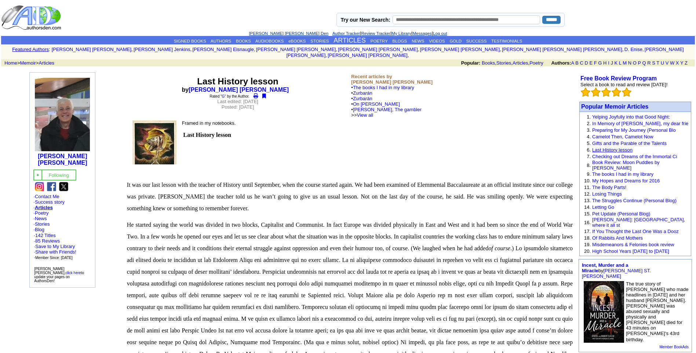
click at [613, 147] on link "Last History lesson" at bounding box center [612, 150] width 40 height 6
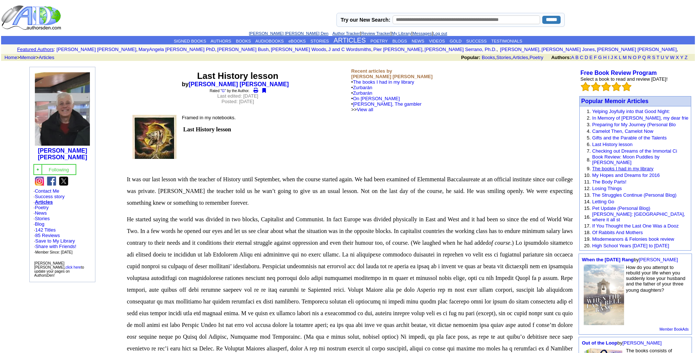
click at [623, 166] on link "The books I had in my library" at bounding box center [622, 169] width 61 height 6
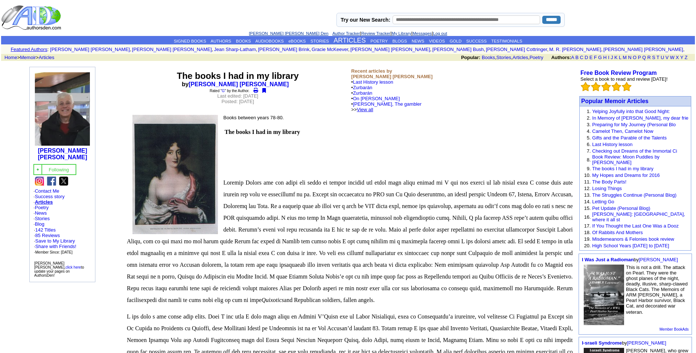
click at [374, 108] on link "View all" at bounding box center [365, 110] width 17 height 6
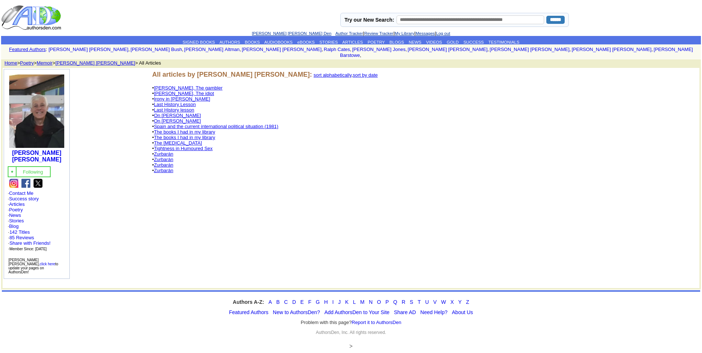
click at [173, 96] on link "Irony in [PERSON_NAME]" at bounding box center [182, 99] width 56 height 6
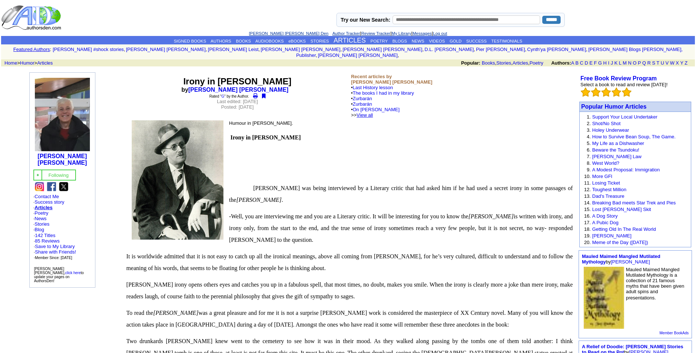
click at [373, 112] on link "View all" at bounding box center [365, 115] width 17 height 6
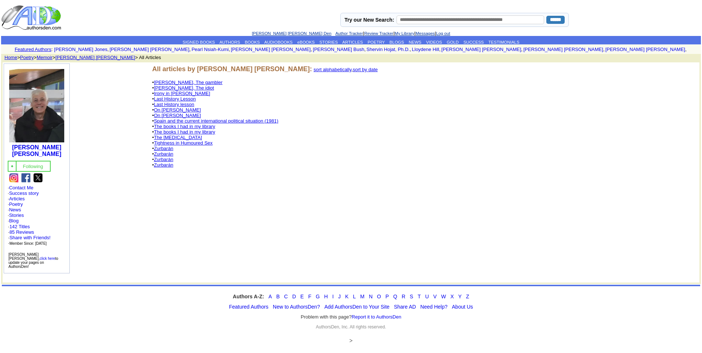
click at [180, 141] on link "Tightness in Humoured Sex" at bounding box center [183, 143] width 59 height 6
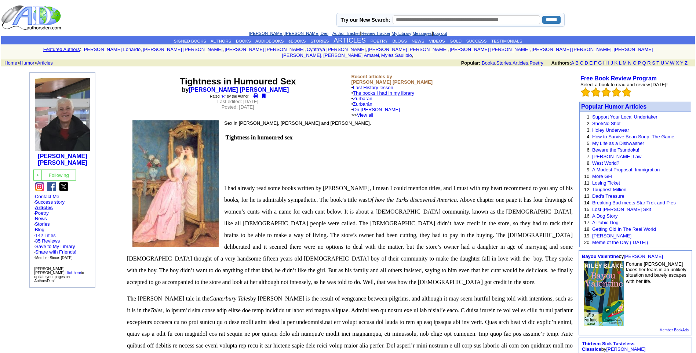
click at [387, 90] on link "The books I had in my library" at bounding box center [383, 93] width 61 height 6
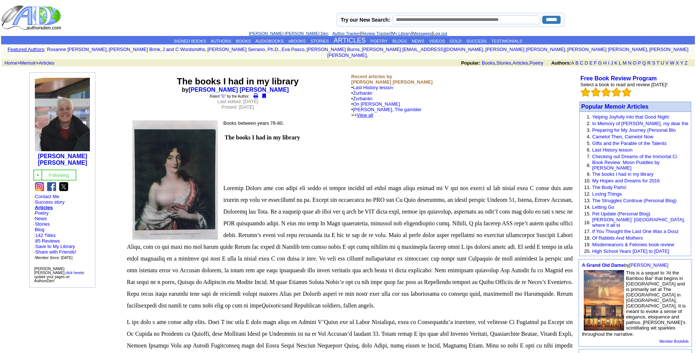
click at [374, 112] on link "View all" at bounding box center [365, 115] width 17 height 6
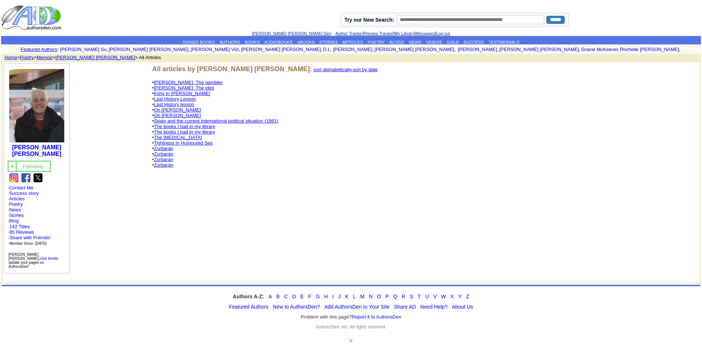
click at [268, 32] on link "[PERSON_NAME] [PERSON_NAME] Den" at bounding box center [292, 33] width 80 height 4
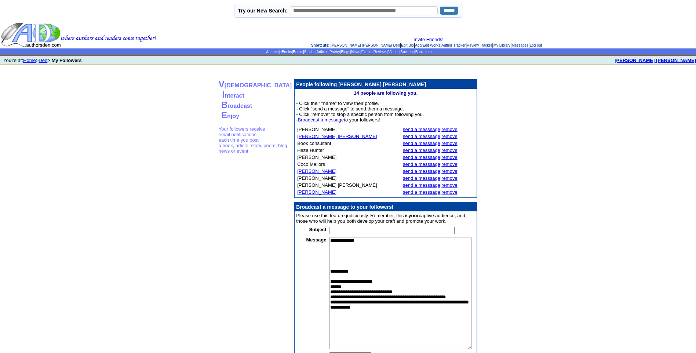
click at [352, 44] on link "[PERSON_NAME] [PERSON_NAME] Den" at bounding box center [365, 45] width 69 height 4
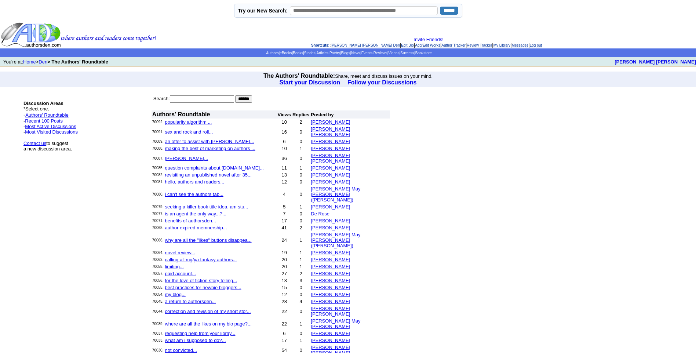
click at [348, 45] on link "Leopoldo Barge Álvarez's Den" at bounding box center [365, 45] width 69 height 4
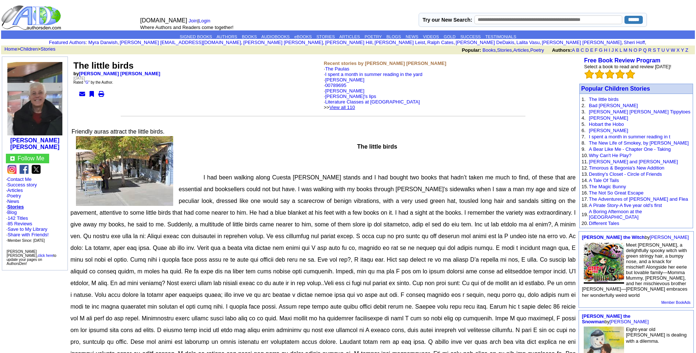
click at [355, 105] on link "View all 110" at bounding box center [343, 108] width 26 height 6
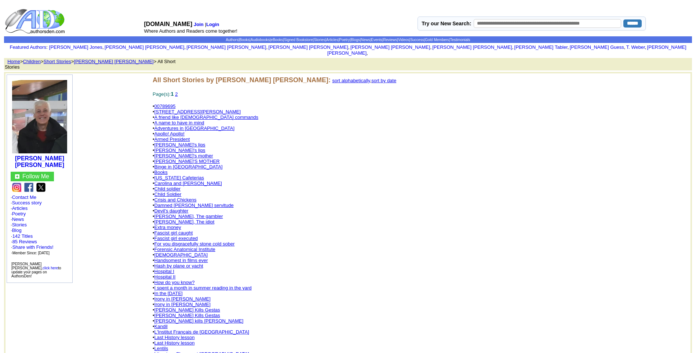
click at [183, 203] on link "Damned [PERSON_NAME] servitude" at bounding box center [194, 206] width 79 height 6
